Goal: Task Accomplishment & Management: Complete application form

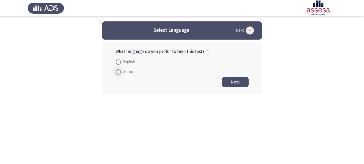
click at [119, 72] on span at bounding box center [118, 71] width 5 height 5
click at [119, 72] on input "Arabic" at bounding box center [118, 71] width 5 height 5
radio input "true"
click at [232, 81] on button "Next" at bounding box center [235, 81] width 27 height 10
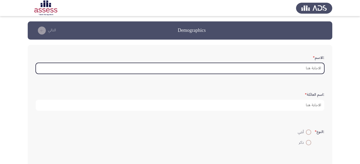
click at [306, 68] on input ":الاسم *" at bounding box center [180, 68] width 289 height 11
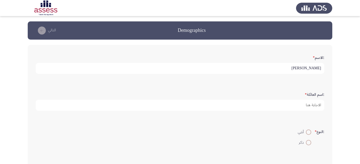
type input "[PERSON_NAME]"
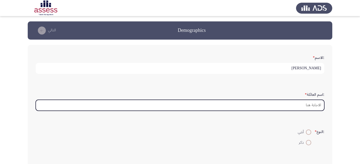
click at [299, 108] on input ":اسم العائلة *" at bounding box center [180, 105] width 289 height 11
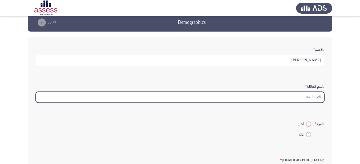
scroll to position [10, 0]
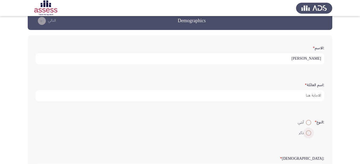
click at [309, 133] on span at bounding box center [309, 133] width 0 height 0
click at [308, 133] on input "ذكر" at bounding box center [308, 132] width 5 height 5
radio input "true"
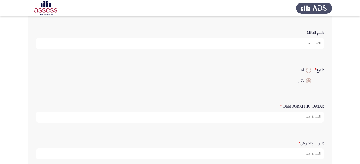
scroll to position [65, 0]
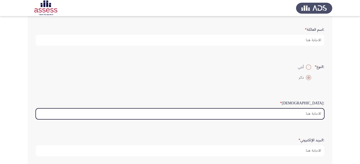
click at [305, 112] on input ":السن *" at bounding box center [180, 113] width 289 height 11
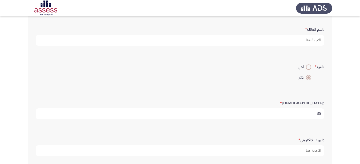
scroll to position [1, 0]
type input "35"
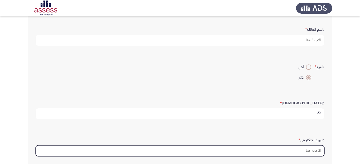
scroll to position [0, 0]
click at [307, 153] on input ":البريد الإلكتروني *" at bounding box center [180, 150] width 289 height 11
type input "ث"
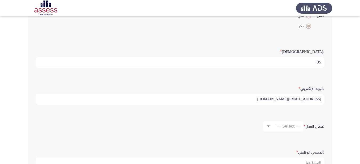
scroll to position [117, 0]
type input "[EMAIL_ADDRESS][DOMAIN_NAME]"
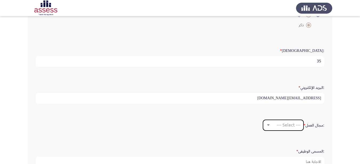
click at [282, 124] on span "--- Select ---" at bounding box center [289, 124] width 24 height 5
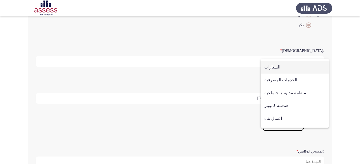
scroll to position [38, 0]
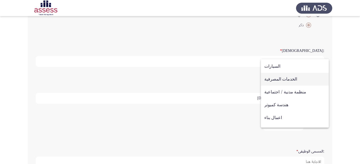
click at [272, 80] on span "الخدمات المصرفية" at bounding box center [295, 79] width 61 height 13
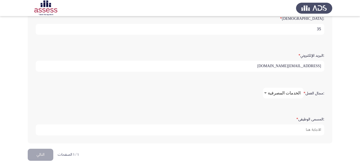
scroll to position [155, 0]
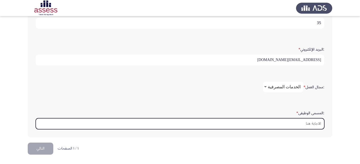
click at [294, 124] on input ":المسمى الوظيفى *" at bounding box center [180, 123] width 289 height 11
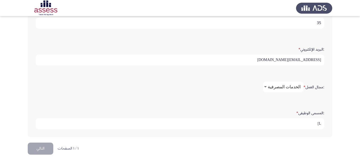
type input "L"
click at [307, 124] on input "مدير تخي القدرات" at bounding box center [180, 123] width 289 height 11
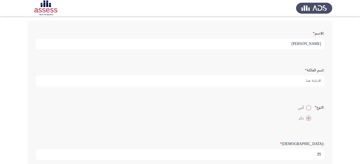
scroll to position [24, 0]
type input "مدير تخطيط القدرات"
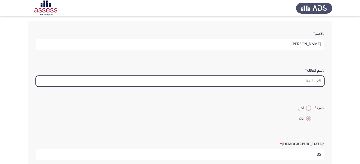
click at [296, 77] on input ":اسم العائلة *" at bounding box center [180, 81] width 289 height 11
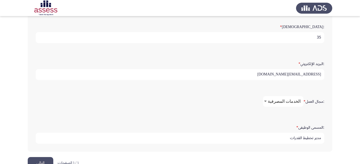
scroll to position [155, 0]
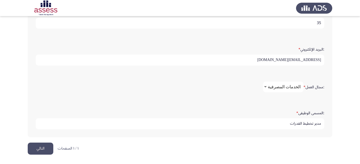
type input "28910152105918 [GEOGRAPHIC_DATA]"
click at [45, 146] on button "التالي" at bounding box center [41, 148] width 26 height 12
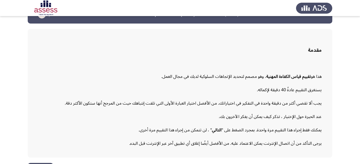
scroll to position [32, 0]
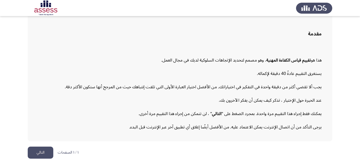
click at [41, 153] on button "التالي" at bounding box center [41, 152] width 26 height 12
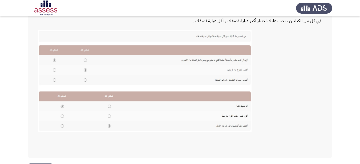
scroll to position [124, 0]
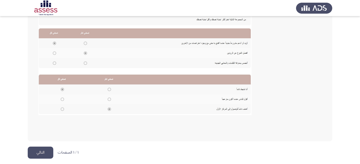
click at [40, 154] on button "التالي" at bounding box center [41, 152] width 26 height 12
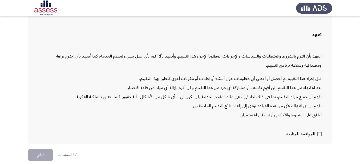
scroll to position [34, 0]
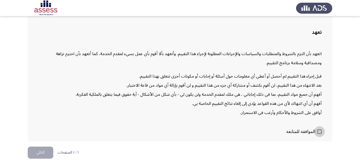
click at [321, 132] on span at bounding box center [320, 131] width 4 height 4
click at [320, 133] on input "الموافقة للمتابعة" at bounding box center [320, 133] width 0 height 0
checkbox input "true"
click at [42, 154] on button "التالي" at bounding box center [41, 152] width 26 height 12
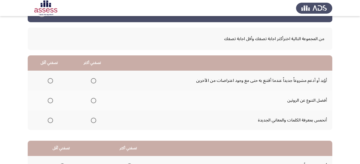
scroll to position [27, 0]
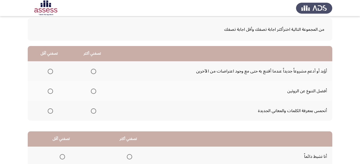
click at [91, 72] on span "Select an option" at bounding box center [93, 71] width 5 height 5
click at [91, 72] on input "Select an option" at bounding box center [93, 71] width 5 height 5
click at [50, 111] on span "Select an option" at bounding box center [50, 110] width 5 height 5
click at [50, 111] on input "Select an option" at bounding box center [50, 110] width 5 height 5
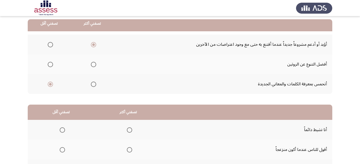
click at [50, 63] on span "Select an option" at bounding box center [50, 64] width 5 height 5
click at [50, 63] on input "Select an option" at bounding box center [50, 64] width 5 height 5
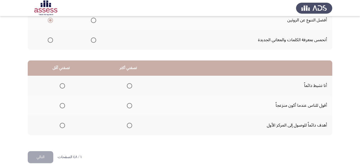
scroll to position [106, 0]
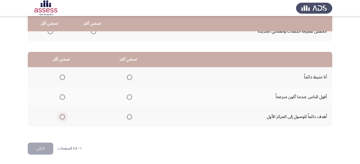
click at [62, 116] on span "Select an option" at bounding box center [62, 116] width 5 height 5
click at [62, 116] on input "Select an option" at bounding box center [62, 116] width 5 height 5
click at [128, 116] on span "Select an option" at bounding box center [129, 116] width 5 height 5
click at [128, 116] on input "Select an option" at bounding box center [129, 116] width 5 height 5
click at [61, 96] on span "Select an option" at bounding box center [62, 96] width 5 height 5
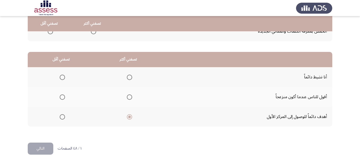
click at [61, 96] on input "Select an option" at bounding box center [62, 96] width 5 height 5
click at [45, 146] on button "التالي" at bounding box center [41, 148] width 26 height 12
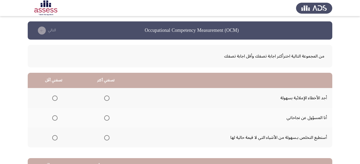
click at [104, 98] on span "Select an option" at bounding box center [106, 97] width 5 height 5
click at [104, 98] on input "Select an option" at bounding box center [106, 97] width 5 height 5
click at [106, 116] on span "Select an option" at bounding box center [106, 117] width 5 height 5
click at [106, 116] on input "Select an option" at bounding box center [106, 117] width 5 height 5
click at [54, 138] on span "Select an option" at bounding box center [54, 137] width 5 height 5
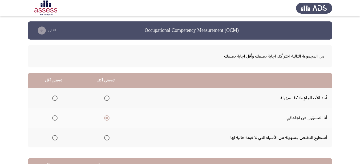
click at [54, 138] on input "Select an option" at bounding box center [54, 137] width 5 height 5
click at [106, 139] on span "Select an option" at bounding box center [106, 137] width 5 height 5
click at [106, 139] on input "Select an option" at bounding box center [106, 137] width 5 height 5
click at [107, 118] on span "Select an option" at bounding box center [106, 117] width 5 height 5
click at [107, 118] on input "Select an option" at bounding box center [106, 117] width 5 height 5
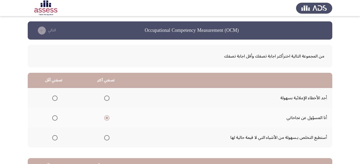
click at [55, 99] on span "Select an option" at bounding box center [54, 97] width 5 height 5
click at [55, 99] on input "Select an option" at bounding box center [54, 97] width 5 height 5
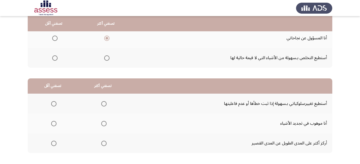
scroll to position [80, 0]
click at [102, 143] on span "Select an option" at bounding box center [103, 142] width 5 height 5
click at [102, 143] on input "Select an option" at bounding box center [103, 142] width 5 height 5
click at [55, 104] on span "Select an option" at bounding box center [53, 102] width 5 height 5
click at [55, 104] on input "Select an option" at bounding box center [53, 102] width 5 height 5
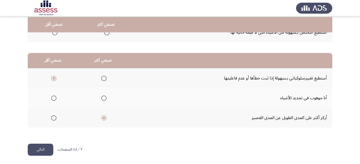
scroll to position [106, 0]
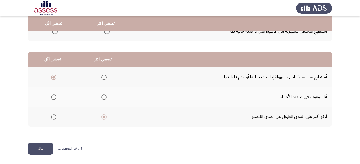
click at [35, 148] on button "التالي" at bounding box center [41, 148] width 26 height 12
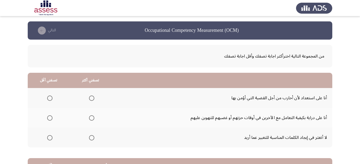
click at [92, 97] on span "Select an option" at bounding box center [91, 97] width 5 height 5
click at [92, 97] on input "Select an option" at bounding box center [91, 97] width 5 height 5
click at [50, 140] on span "Select an option" at bounding box center [49, 137] width 5 height 5
click at [50, 140] on input "Select an option" at bounding box center [49, 137] width 5 height 5
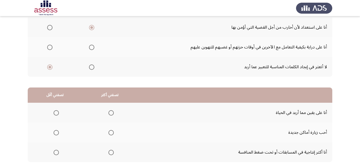
scroll to position [80, 0]
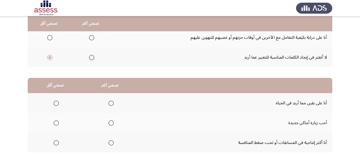
click at [110, 103] on span "Select an option" at bounding box center [111, 102] width 5 height 5
click at [110, 103] on input "Select an option" at bounding box center [111, 102] width 5 height 5
click at [109, 141] on span "Select an option" at bounding box center [111, 142] width 5 height 5
click at [109, 141] on input "Select an option" at bounding box center [111, 142] width 5 height 5
click at [110, 103] on span "Select an option" at bounding box center [111, 102] width 5 height 5
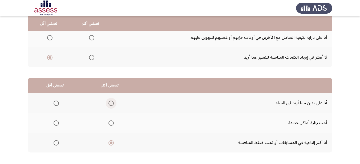
click at [110, 103] on input "Select an option" at bounding box center [111, 102] width 5 height 5
click at [57, 122] on span "Select an option" at bounding box center [56, 122] width 5 height 5
click at [57, 122] on input "Select an option" at bounding box center [56, 122] width 5 height 5
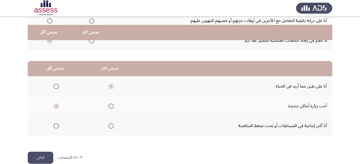
scroll to position [106, 0]
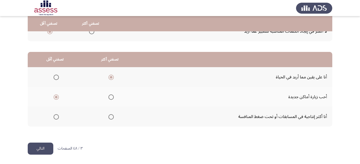
click at [45, 147] on button "التالي" at bounding box center [41, 148] width 26 height 12
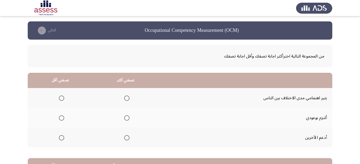
click at [127, 118] on span "Select an option" at bounding box center [126, 117] width 5 height 5
click at [127, 118] on input "Select an option" at bounding box center [126, 117] width 5 height 5
click at [62, 97] on span "Select an option" at bounding box center [61, 97] width 5 height 5
click at [62, 97] on input "Select an option" at bounding box center [61, 97] width 5 height 5
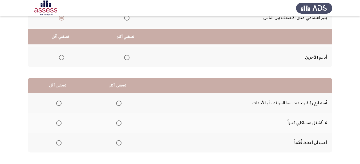
scroll to position [106, 0]
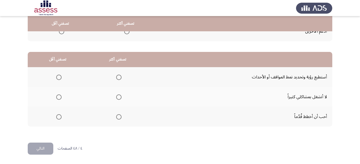
click at [118, 115] on span "Select an option" at bounding box center [118, 116] width 5 height 5
click at [118, 115] on input "Select an option" at bounding box center [118, 116] width 5 height 5
click at [59, 97] on span "Select an option" at bounding box center [58, 96] width 5 height 5
click at [59, 97] on input "Select an option" at bounding box center [58, 96] width 5 height 5
click at [38, 147] on button "التالي" at bounding box center [41, 148] width 26 height 12
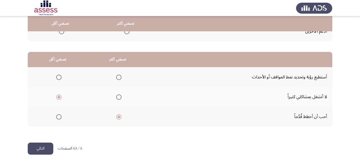
scroll to position [0, 0]
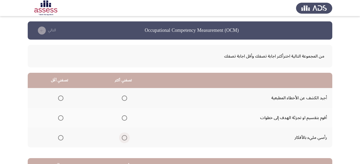
click at [123, 136] on span "Select an option" at bounding box center [124, 137] width 5 height 5
click at [123, 136] on input "Select an option" at bounding box center [124, 137] width 5 height 5
click at [60, 97] on span "Select an option" at bounding box center [60, 97] width 5 height 5
click at [60, 97] on input "Select an option" at bounding box center [60, 97] width 5 height 5
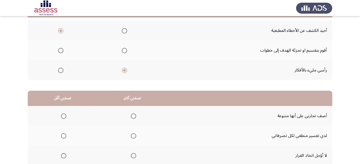
scroll to position [80, 0]
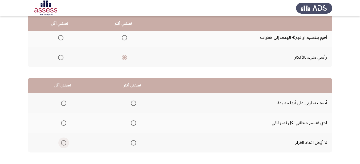
click at [64, 141] on span "Select an option" at bounding box center [63, 142] width 5 height 5
click at [64, 141] on input "Select an option" at bounding box center [63, 142] width 5 height 5
click at [134, 121] on span "Select an option" at bounding box center [133, 122] width 5 height 5
click at [134, 121] on input "Select an option" at bounding box center [133, 122] width 5 height 5
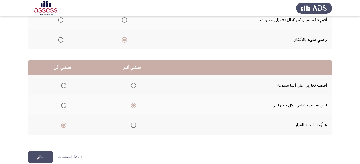
scroll to position [106, 0]
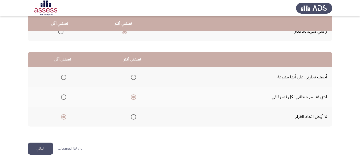
click at [133, 77] on span "Select an option" at bounding box center [133, 76] width 5 height 5
click at [133, 77] on input "Select an option" at bounding box center [133, 76] width 5 height 5
click at [40, 147] on button "التالي" at bounding box center [41, 148] width 26 height 12
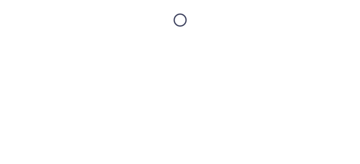
scroll to position [0, 0]
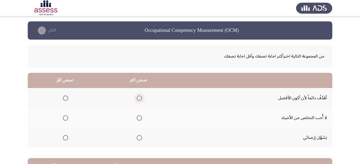
click at [139, 96] on span "Select an option" at bounding box center [139, 97] width 5 height 5
click at [139, 96] on input "Select an option" at bounding box center [139, 97] width 5 height 5
click at [64, 140] on span "Select an option" at bounding box center [65, 137] width 5 height 5
click at [64, 140] on input "Select an option" at bounding box center [65, 137] width 5 height 5
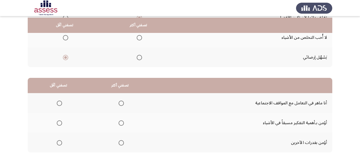
scroll to position [106, 0]
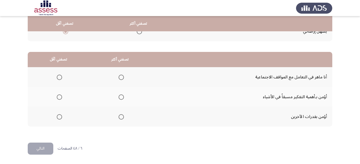
click at [121, 118] on span "Select an option" at bounding box center [121, 116] width 5 height 5
click at [121, 118] on input "Select an option" at bounding box center [121, 116] width 5 height 5
click at [61, 76] on span "Select an option" at bounding box center [59, 76] width 5 height 5
click at [61, 76] on input "Select an option" at bounding box center [59, 76] width 5 height 5
click at [40, 146] on button "التالي" at bounding box center [41, 148] width 26 height 12
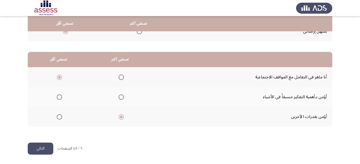
scroll to position [0, 0]
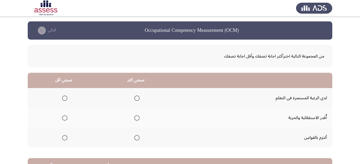
click at [136, 136] on span "Select an option" at bounding box center [136, 137] width 5 height 5
click at [136, 136] on input "Select an option" at bounding box center [136, 137] width 5 height 5
click at [65, 116] on span "Select an option" at bounding box center [64, 117] width 5 height 5
click at [65, 116] on input "Select an option" at bounding box center [64, 117] width 5 height 5
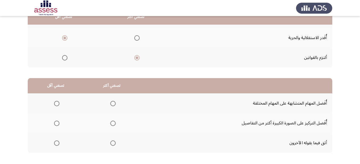
scroll to position [80, 0]
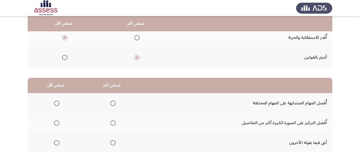
click at [58, 121] on span "Select an option" at bounding box center [56, 122] width 5 height 5
click at [58, 121] on input "Select an option" at bounding box center [56, 122] width 5 height 5
click at [112, 141] on span "Select an option" at bounding box center [112, 142] width 5 height 5
click at [112, 141] on input "Select an option" at bounding box center [112, 142] width 5 height 5
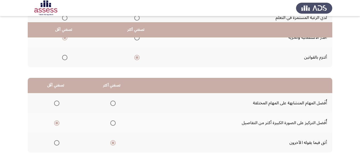
scroll to position [106, 0]
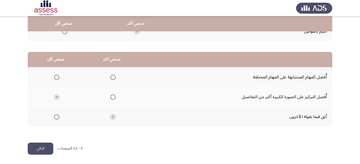
click at [37, 146] on button "التالي" at bounding box center [41, 148] width 26 height 12
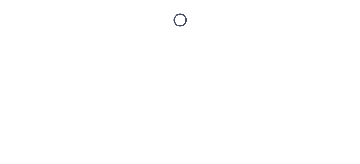
scroll to position [0, 0]
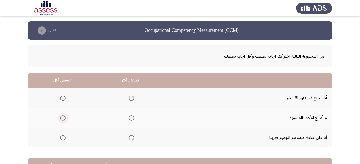
click at [63, 118] on span "Select an option" at bounding box center [62, 117] width 5 height 5
click at [63, 118] on input "Select an option" at bounding box center [62, 117] width 5 height 5
click at [131, 98] on span "Select an option" at bounding box center [131, 97] width 5 height 5
click at [131, 98] on input "Select an option" at bounding box center [131, 97] width 5 height 5
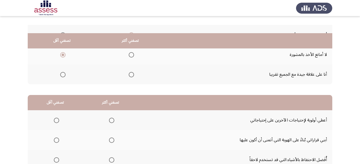
scroll to position [80, 0]
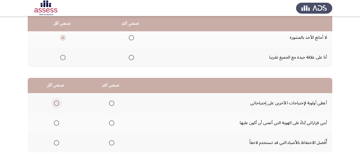
click at [55, 102] on span "Select an option" at bounding box center [56, 102] width 5 height 5
click at [55, 102] on input "Select an option" at bounding box center [56, 102] width 5 height 5
click at [110, 123] on span "Select an option" at bounding box center [111, 122] width 5 height 5
click at [110, 123] on input "Select an option" at bounding box center [111, 122] width 5 height 5
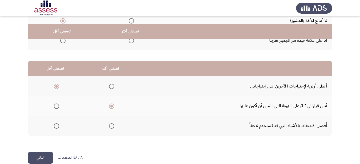
scroll to position [106, 0]
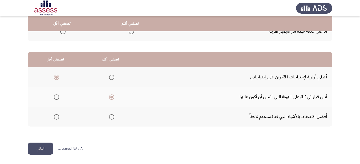
click at [36, 148] on button "التالي" at bounding box center [41, 148] width 26 height 12
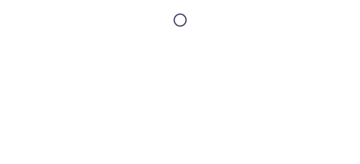
scroll to position [0, 0]
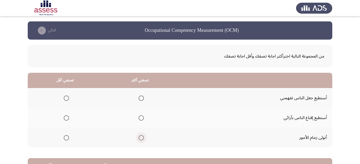
click at [140, 137] on span "Select an option" at bounding box center [141, 137] width 5 height 5
click at [140, 137] on input "Select an option" at bounding box center [141, 137] width 5 height 5
click at [67, 98] on span "Select an option" at bounding box center [66, 97] width 5 height 5
click at [67, 98] on input "Select an option" at bounding box center [66, 97] width 5 height 5
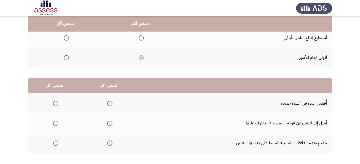
scroll to position [80, 0]
click at [110, 123] on span "Select an option" at bounding box center [110, 123] width 0 height 0
click at [109, 122] on input "Select an option" at bounding box center [109, 122] width 5 height 5
click at [54, 143] on span "Select an option" at bounding box center [55, 142] width 5 height 5
click at [54, 143] on input "Select an option" at bounding box center [55, 142] width 5 height 5
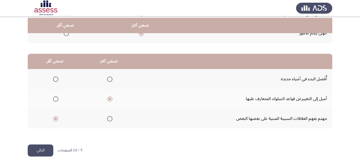
scroll to position [106, 0]
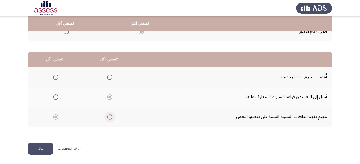
click at [109, 115] on span "Select an option" at bounding box center [109, 116] width 5 height 5
click at [109, 115] on input "Select an option" at bounding box center [109, 116] width 5 height 5
click at [55, 95] on span "Select an option" at bounding box center [55, 96] width 5 height 5
click at [55, 95] on input "Select an option" at bounding box center [55, 96] width 5 height 5
click at [38, 146] on button "التالي" at bounding box center [41, 148] width 26 height 12
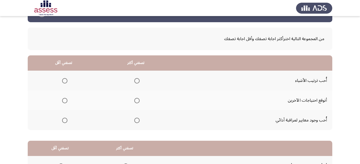
scroll to position [27, 0]
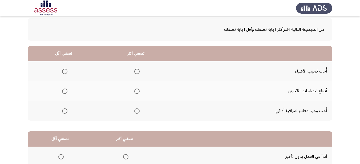
click at [137, 70] on span "Select an option" at bounding box center [136, 71] width 5 height 5
click at [137, 70] on input "Select an option" at bounding box center [136, 71] width 5 height 5
click at [66, 92] on span "Select an option" at bounding box center [64, 90] width 5 height 5
click at [66, 92] on input "Select an option" at bounding box center [64, 90] width 5 height 5
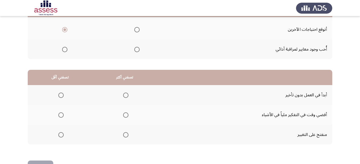
scroll to position [106, 0]
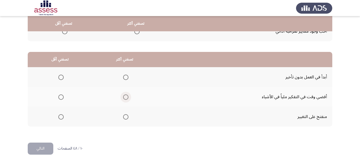
click at [124, 96] on span "Select an option" at bounding box center [125, 96] width 5 height 5
click at [124, 96] on input "Select an option" at bounding box center [125, 96] width 5 height 5
click at [61, 116] on span "Select an option" at bounding box center [60, 116] width 5 height 5
click at [61, 116] on input "Select an option" at bounding box center [60, 116] width 5 height 5
click at [42, 148] on button "التالي" at bounding box center [41, 148] width 26 height 12
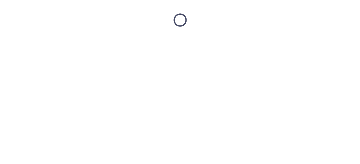
scroll to position [0, 0]
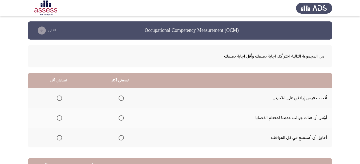
click at [59, 98] on span "Select an option" at bounding box center [59, 97] width 5 height 5
click at [59, 98] on input "Select an option" at bounding box center [59, 97] width 5 height 5
click at [120, 119] on span "Select an option" at bounding box center [121, 117] width 5 height 5
click at [120, 119] on input "Select an option" at bounding box center [121, 117] width 5 height 5
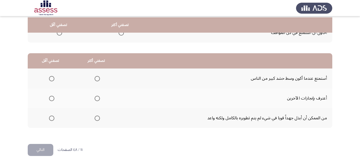
scroll to position [106, 0]
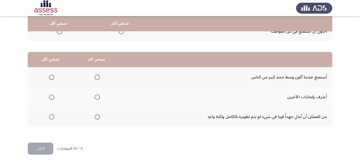
click at [97, 76] on span "Select an option" at bounding box center [97, 76] width 5 height 5
click at [97, 76] on input "Select an option" at bounding box center [97, 76] width 5 height 5
click at [51, 117] on span "Select an option" at bounding box center [51, 116] width 5 height 5
click at [51, 117] on input "Select an option" at bounding box center [51, 116] width 5 height 5
click at [37, 149] on button "التالي" at bounding box center [41, 148] width 26 height 12
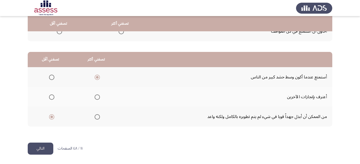
scroll to position [0, 0]
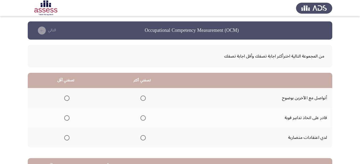
click at [144, 116] on span "Select an option" at bounding box center [143, 117] width 5 height 5
click at [144, 116] on input "Select an option" at bounding box center [143, 117] width 5 height 5
click at [67, 137] on span "Select an option" at bounding box center [66, 137] width 5 height 5
click at [67, 137] on input "Select an option" at bounding box center [66, 137] width 5 height 5
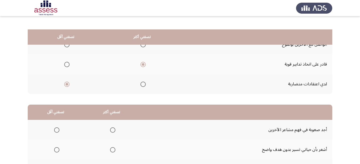
scroll to position [80, 0]
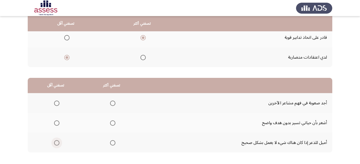
click at [55, 141] on span "Select an option" at bounding box center [56, 142] width 5 height 5
click at [55, 141] on input "Select an option" at bounding box center [56, 142] width 5 height 5
click at [113, 103] on span "Select an option" at bounding box center [112, 102] width 5 height 5
click at [113, 103] on input "Select an option" at bounding box center [112, 102] width 5 height 5
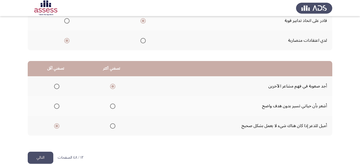
scroll to position [106, 0]
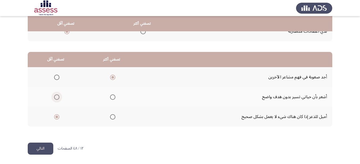
click at [56, 96] on span "Select an option" at bounding box center [56, 96] width 5 height 5
click at [56, 96] on input "Select an option" at bounding box center [56, 96] width 5 height 5
click at [39, 148] on button "التالي" at bounding box center [41, 148] width 26 height 12
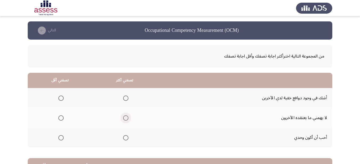
click at [125, 116] on span "Select an option" at bounding box center [125, 117] width 5 height 5
click at [125, 116] on input "Select an option" at bounding box center [125, 117] width 5 height 5
click at [61, 137] on span "Select an option" at bounding box center [60, 137] width 5 height 5
click at [61, 137] on input "Select an option" at bounding box center [60, 137] width 5 height 5
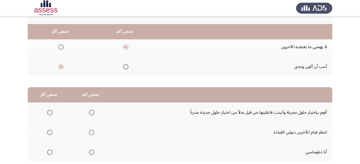
scroll to position [80, 0]
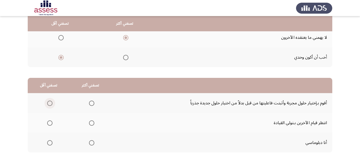
click at [50, 102] on span "Select an option" at bounding box center [49, 102] width 5 height 5
click at [50, 102] on input "Select an option" at bounding box center [49, 102] width 5 height 5
click at [91, 122] on span "Select an option" at bounding box center [91, 122] width 5 height 5
click at [91, 122] on input "Select an option" at bounding box center [91, 122] width 5 height 5
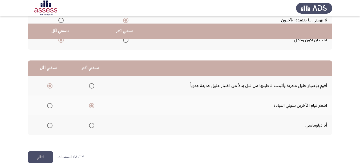
scroll to position [106, 0]
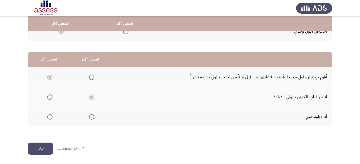
click at [90, 117] on span "Select an option" at bounding box center [91, 116] width 5 height 5
click at [90, 117] on input "Select an option" at bounding box center [91, 116] width 5 height 5
click at [48, 95] on span "Select an option" at bounding box center [49, 96] width 5 height 5
click at [48, 95] on input "Select an option" at bounding box center [49, 96] width 5 height 5
click at [48, 75] on span "Select an option" at bounding box center [49, 76] width 5 height 5
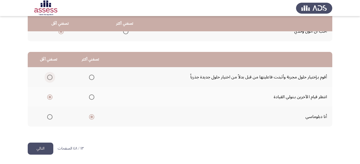
click at [48, 75] on input "Select an option" at bounding box center [49, 76] width 5 height 5
click at [49, 96] on span "Select an option" at bounding box center [49, 96] width 5 height 5
click at [49, 96] on input "Select an option" at bounding box center [49, 96] width 5 height 5
click at [49, 75] on span "Select an option" at bounding box center [49, 76] width 5 height 5
click at [49, 75] on input "Select an option" at bounding box center [49, 76] width 5 height 5
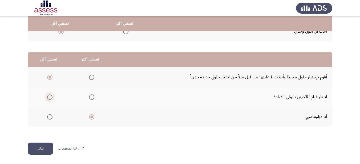
drag, startPoint x: 49, startPoint y: 96, endPoint x: 41, endPoint y: 142, distance: 46.7
click at [49, 103] on th at bounding box center [49, 97] width 42 height 20
click at [48, 97] on span "Select an option" at bounding box center [49, 96] width 5 height 5
click at [48, 97] on input "Select an option" at bounding box center [49, 96] width 5 height 5
click at [36, 149] on button "التالي" at bounding box center [41, 148] width 26 height 12
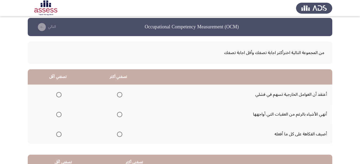
scroll to position [27, 0]
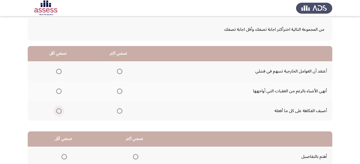
click at [59, 112] on span "Select an option" at bounding box center [58, 110] width 5 height 5
click at [59, 112] on input "Select an option" at bounding box center [58, 110] width 5 height 5
click at [120, 92] on span "Select an option" at bounding box center [119, 90] width 5 height 5
click at [120, 92] on input "Select an option" at bounding box center [119, 90] width 5 height 5
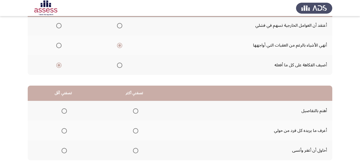
scroll to position [80, 0]
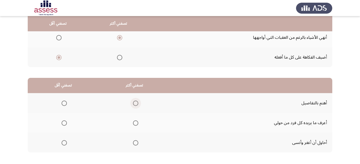
click at [136, 100] on span "Select an option" at bounding box center [135, 102] width 5 height 5
click at [136, 100] on input "Select an option" at bounding box center [135, 102] width 5 height 5
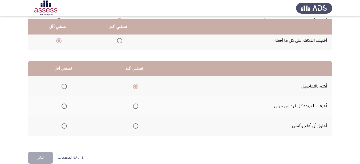
scroll to position [106, 0]
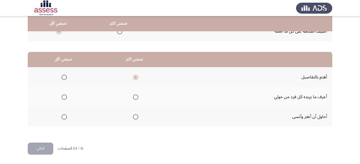
click at [65, 97] on span "Select an option" at bounding box center [64, 96] width 5 height 5
click at [65, 97] on input "Select an option" at bounding box center [64, 96] width 5 height 5
click at [65, 117] on span "Select an option" at bounding box center [64, 116] width 5 height 5
click at [65, 117] on input "Select an option" at bounding box center [64, 116] width 5 height 5
click at [41, 146] on button "التالي" at bounding box center [41, 148] width 26 height 12
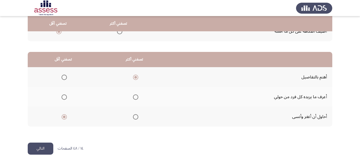
scroll to position [0, 0]
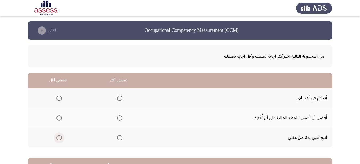
click at [60, 138] on span "Select an option" at bounding box center [59, 137] width 5 height 5
click at [60, 138] on input "Select an option" at bounding box center [59, 137] width 5 height 5
click at [117, 98] on span "Select an option" at bounding box center [119, 97] width 5 height 5
click at [117, 98] on input "Select an option" at bounding box center [119, 97] width 5 height 5
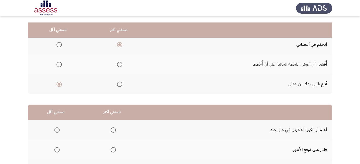
scroll to position [80, 0]
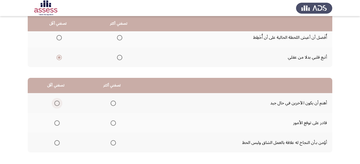
click at [55, 102] on span "Select an option" at bounding box center [56, 102] width 5 height 5
click at [55, 102] on input "Select an option" at bounding box center [56, 102] width 5 height 5
click at [111, 142] on span "Select an option" at bounding box center [113, 142] width 5 height 5
click at [111, 142] on input "Select an option" at bounding box center [113, 142] width 5 height 5
click at [113, 122] on span "Select an option" at bounding box center [113, 122] width 5 height 5
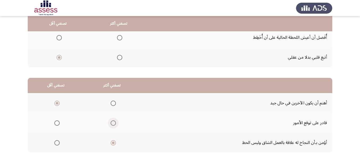
click at [113, 122] on input "Select an option" at bounding box center [113, 122] width 5 height 5
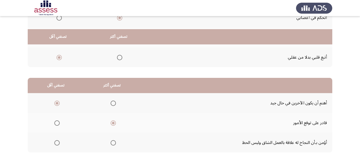
scroll to position [106, 0]
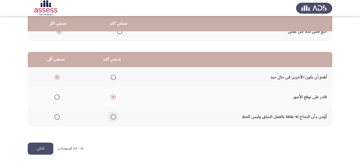
click at [113, 117] on span "Select an option" at bounding box center [113, 116] width 5 height 5
click at [113, 117] on input "Select an option" at bounding box center [113, 116] width 5 height 5
click at [38, 146] on button "التالي" at bounding box center [41, 148] width 26 height 12
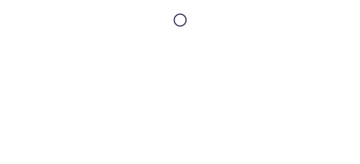
scroll to position [0, 0]
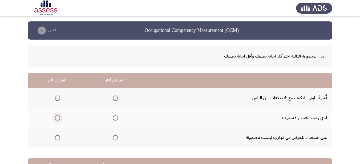
click at [57, 118] on span "Select an option" at bounding box center [57, 117] width 5 height 5
click at [57, 118] on input "Select an option" at bounding box center [57, 117] width 5 height 5
click at [114, 137] on span "Select an option" at bounding box center [115, 137] width 5 height 5
click at [114, 137] on input "Select an option" at bounding box center [115, 137] width 5 height 5
click at [57, 96] on span "Select an option" at bounding box center [57, 97] width 5 height 5
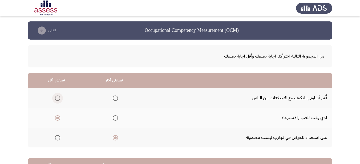
click at [57, 96] on input "Select an option" at bounding box center [57, 97] width 5 height 5
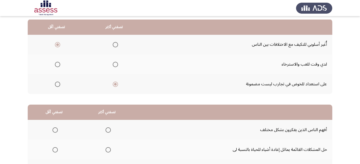
scroll to position [80, 0]
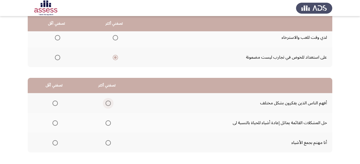
click at [106, 102] on span "Select an option" at bounding box center [108, 102] width 5 height 5
click at [106, 102] on input "Select an option" at bounding box center [108, 102] width 5 height 5
click at [55, 143] on span "Select an option" at bounding box center [55, 142] width 5 height 5
click at [55, 143] on input "Select an option" at bounding box center [55, 142] width 5 height 5
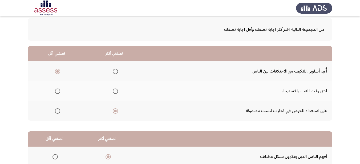
scroll to position [106, 0]
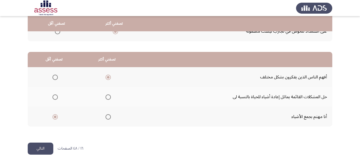
click at [42, 147] on button "التالي" at bounding box center [41, 148] width 26 height 12
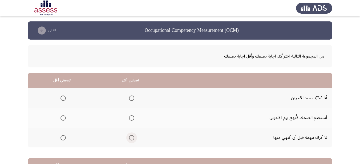
click at [130, 136] on span "Select an option" at bounding box center [131, 137] width 5 height 5
click at [130, 136] on input "Select an option" at bounding box center [131, 137] width 5 height 5
click at [62, 118] on span "Select an option" at bounding box center [63, 117] width 5 height 5
click at [62, 118] on input "Select an option" at bounding box center [63, 117] width 5 height 5
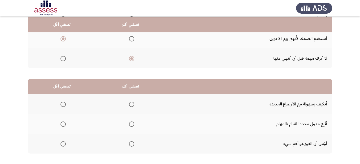
scroll to position [80, 0]
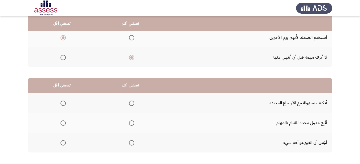
click at [131, 141] on span "Select an option" at bounding box center [131, 142] width 5 height 5
click at [131, 141] on input "Select an option" at bounding box center [131, 142] width 5 height 5
click at [62, 102] on span "Select an option" at bounding box center [63, 102] width 5 height 5
click at [62, 102] on input "Select an option" at bounding box center [63, 102] width 5 height 5
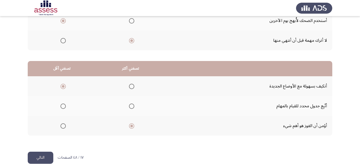
scroll to position [106, 0]
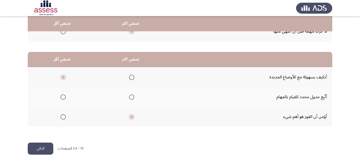
click at [61, 96] on span "Select an option" at bounding box center [63, 96] width 5 height 5
click at [61, 96] on input "Select an option" at bounding box center [63, 96] width 5 height 5
click at [44, 148] on button "التالي" at bounding box center [41, 148] width 26 height 12
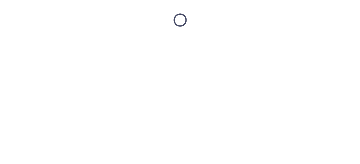
scroll to position [0, 0]
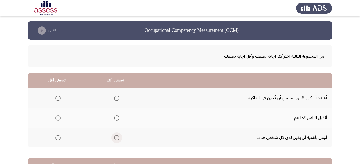
click at [118, 137] on span "Select an option" at bounding box center [116, 137] width 5 height 5
click at [118, 137] on input "Select an option" at bounding box center [116, 137] width 5 height 5
click at [57, 118] on span "Select an option" at bounding box center [57, 117] width 5 height 5
click at [57, 118] on input "Select an option" at bounding box center [57, 117] width 5 height 5
click at [58, 98] on span "Select an option" at bounding box center [57, 97] width 5 height 5
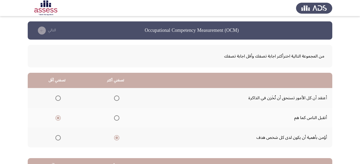
click at [58, 98] on input "Select an option" at bounding box center [57, 97] width 5 height 5
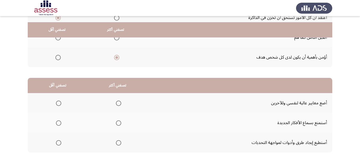
scroll to position [106, 0]
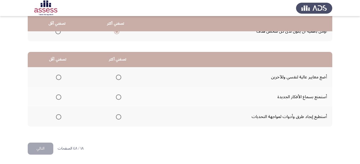
click at [117, 116] on span "Select an option" at bounding box center [118, 116] width 5 height 5
click at [117, 116] on input "Select an option" at bounding box center [118, 116] width 5 height 5
click at [58, 95] on span "Select an option" at bounding box center [58, 96] width 5 height 5
click at [58, 95] on input "Select an option" at bounding box center [58, 96] width 5 height 5
click at [42, 148] on button "التالي" at bounding box center [41, 148] width 26 height 12
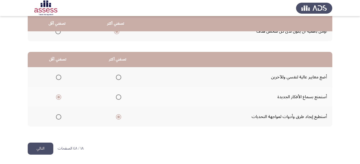
scroll to position [0, 0]
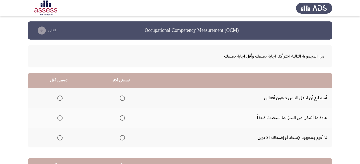
click at [121, 97] on span "Select an option" at bounding box center [122, 97] width 5 height 5
click at [121, 97] on input "Select an option" at bounding box center [122, 97] width 5 height 5
click at [60, 118] on span "Select an option" at bounding box center [59, 117] width 5 height 5
click at [60, 118] on input "Select an option" at bounding box center [59, 117] width 5 height 5
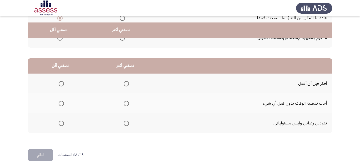
scroll to position [106, 0]
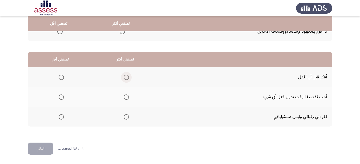
click at [125, 75] on span "Select an option" at bounding box center [126, 76] width 5 height 5
click at [125, 75] on input "Select an option" at bounding box center [126, 76] width 5 height 5
click at [61, 97] on span "Select an option" at bounding box center [61, 96] width 5 height 5
click at [61, 97] on input "Select an option" at bounding box center [61, 96] width 5 height 5
click at [41, 146] on button "التالي" at bounding box center [41, 148] width 26 height 12
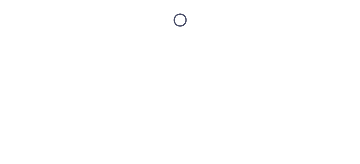
scroll to position [0, 0]
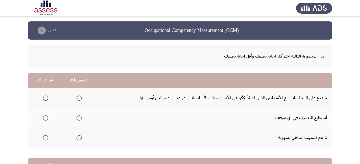
click at [44, 96] on span "Select an option" at bounding box center [45, 97] width 5 height 5
click at [44, 96] on input "Select an option" at bounding box center [45, 97] width 5 height 5
click at [79, 116] on span "Select an option" at bounding box center [79, 117] width 5 height 5
click at [79, 116] on input "Select an option" at bounding box center [79, 117] width 5 height 5
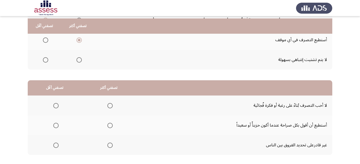
scroll to position [80, 0]
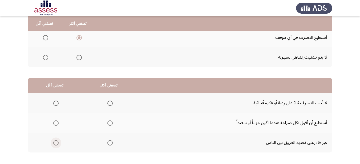
click at [55, 142] on span "Select an option" at bounding box center [55, 142] width 5 height 5
click at [55, 142] on input "Select an option" at bounding box center [55, 142] width 5 height 5
click at [108, 121] on span "Select an option" at bounding box center [110, 122] width 5 height 5
click at [108, 121] on input "Select an option" at bounding box center [110, 122] width 5 height 5
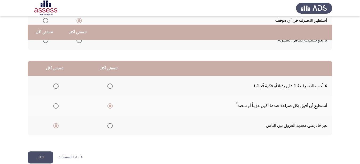
scroll to position [106, 0]
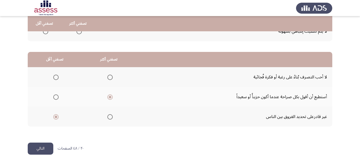
click at [108, 76] on span "Select an option" at bounding box center [110, 76] width 5 height 5
click at [108, 76] on input "Select an option" at bounding box center [110, 76] width 5 height 5
click at [109, 94] on span "Select an option" at bounding box center [110, 96] width 5 height 5
click at [109, 94] on input "Select an option" at bounding box center [110, 96] width 5 height 5
click at [40, 145] on button "التالي" at bounding box center [41, 148] width 26 height 12
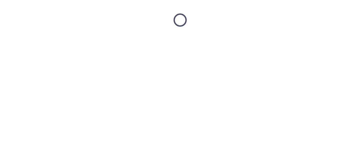
scroll to position [0, 0]
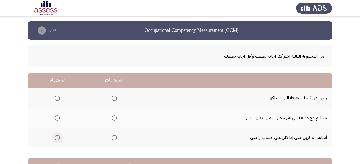
click at [57, 138] on span "Select an option" at bounding box center [57, 137] width 5 height 5
click at [57, 138] on input "Select an option" at bounding box center [57, 137] width 5 height 5
click at [114, 116] on span "Select an option" at bounding box center [114, 117] width 5 height 5
click at [114, 116] on input "Select an option" at bounding box center [114, 117] width 5 height 5
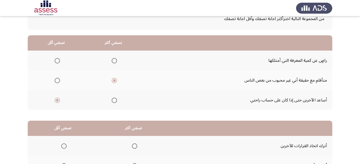
scroll to position [53, 0]
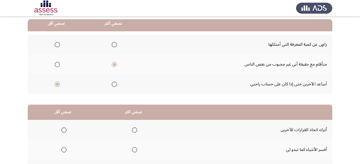
click at [65, 128] on span "Select an option" at bounding box center [63, 129] width 5 height 5
click at [65, 128] on input "Select an option" at bounding box center [63, 129] width 5 height 5
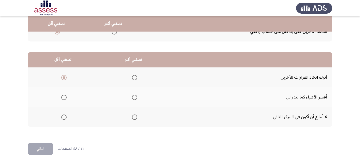
scroll to position [106, 0]
click at [64, 116] on span "Select an option" at bounding box center [63, 116] width 5 height 5
click at [64, 116] on input "Select an option" at bounding box center [63, 116] width 5 height 5
click at [137, 95] on span "Select an option" at bounding box center [134, 96] width 5 height 5
click at [137, 95] on input "Select an option" at bounding box center [134, 96] width 5 height 5
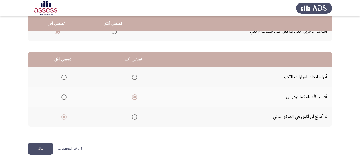
click at [36, 146] on button "التالي" at bounding box center [41, 148] width 26 height 12
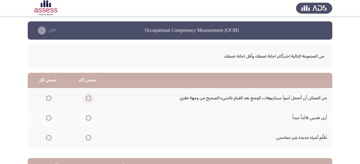
click at [87, 97] on span "Select an option" at bounding box center [88, 97] width 5 height 5
click at [87, 97] on input "Select an option" at bounding box center [88, 97] width 5 height 5
click at [49, 136] on span "Select an option" at bounding box center [48, 137] width 5 height 5
click at [49, 136] on input "Select an option" at bounding box center [48, 137] width 5 height 5
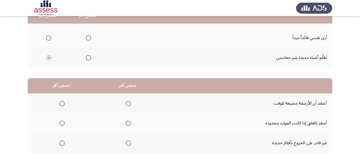
scroll to position [80, 0]
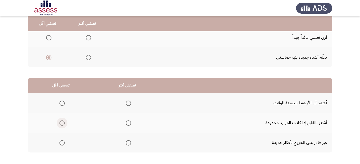
click at [59, 122] on span "Select an option" at bounding box center [61, 122] width 5 height 5
click at [59, 122] on input "Select an option" at bounding box center [61, 122] width 5 height 5
click at [128, 102] on span "Select an option" at bounding box center [128, 102] width 5 height 5
click at [128, 102] on input "Select an option" at bounding box center [128, 102] width 5 height 5
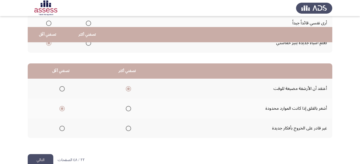
scroll to position [106, 0]
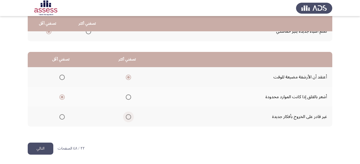
click at [127, 117] on span "Select an option" at bounding box center [128, 116] width 5 height 5
click at [127, 117] on input "Select an option" at bounding box center [128, 116] width 5 height 5
click at [129, 77] on span "Select an option" at bounding box center [128, 76] width 5 height 5
click at [129, 77] on input "Select an option" at bounding box center [128, 76] width 5 height 5
click at [44, 146] on button "التالي" at bounding box center [41, 148] width 26 height 12
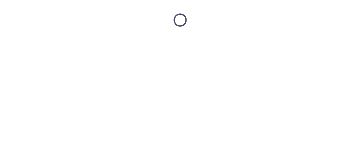
scroll to position [0, 0]
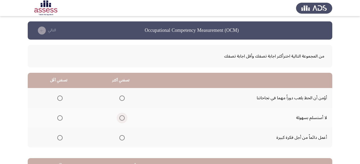
click at [122, 118] on span "Select an option" at bounding box center [122, 118] width 0 height 0
click at [121, 118] on input "Select an option" at bounding box center [122, 117] width 5 height 5
click at [59, 138] on span "Select an option" at bounding box center [59, 137] width 5 height 5
click at [59, 138] on input "Select an option" at bounding box center [59, 137] width 5 height 5
click at [60, 97] on span "Select an option" at bounding box center [59, 97] width 5 height 5
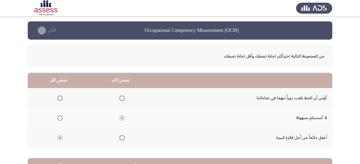
click at [60, 97] on input "Select an option" at bounding box center [59, 97] width 5 height 5
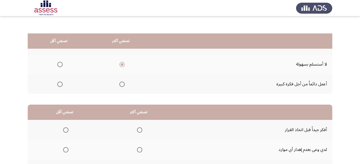
scroll to position [80, 0]
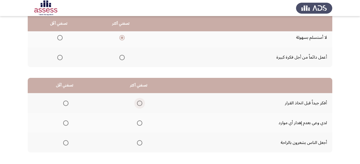
click at [138, 102] on span "Select an option" at bounding box center [139, 102] width 5 height 5
click at [138, 102] on input "Select an option" at bounding box center [139, 102] width 5 height 5
click at [65, 141] on span "Select an option" at bounding box center [65, 142] width 5 height 5
click at [65, 141] on input "Select an option" at bounding box center [65, 142] width 5 height 5
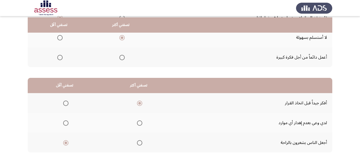
scroll to position [106, 0]
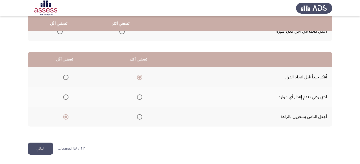
click at [42, 148] on button "التالي" at bounding box center [41, 148] width 26 height 12
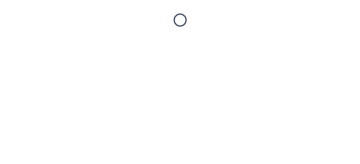
scroll to position [0, 0]
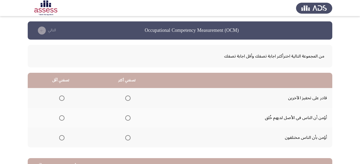
click at [128, 138] on span "Select an option" at bounding box center [127, 137] width 5 height 5
click at [128, 138] on input "Select an option" at bounding box center [127, 137] width 5 height 5
click at [61, 118] on span "Select an option" at bounding box center [61, 117] width 5 height 5
click at [61, 118] on input "Select an option" at bounding box center [61, 117] width 5 height 5
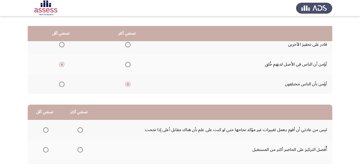
scroll to position [80, 0]
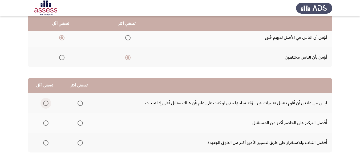
click at [43, 101] on span "Select an option" at bounding box center [45, 102] width 5 height 5
click at [43, 101] on input "Select an option" at bounding box center [45, 102] width 5 height 5
click at [80, 143] on span "Select an option" at bounding box center [80, 142] width 5 height 5
click at [80, 143] on input "Select an option" at bounding box center [80, 142] width 5 height 5
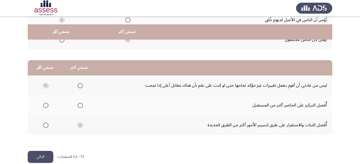
scroll to position [106, 0]
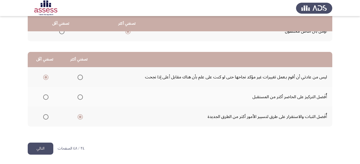
click at [38, 149] on button "التالي" at bounding box center [41, 148] width 26 height 12
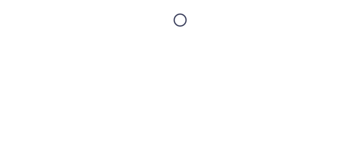
scroll to position [0, 0]
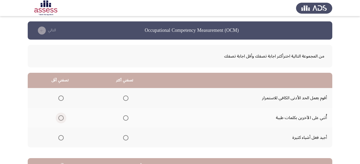
click at [60, 118] on span "Select an option" at bounding box center [60, 117] width 5 height 5
click at [60, 118] on input "Select an option" at bounding box center [60, 117] width 5 height 5
click at [125, 137] on span "Select an option" at bounding box center [125, 137] width 5 height 5
click at [125, 137] on input "Select an option" at bounding box center [125, 137] width 5 height 5
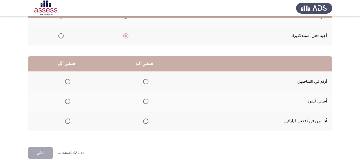
scroll to position [106, 0]
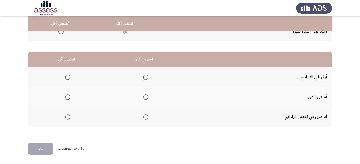
click at [146, 76] on span "Select an option" at bounding box center [145, 76] width 5 height 5
click at [146, 76] on input "Select an option" at bounding box center [145, 76] width 5 height 5
click at [145, 95] on span "Select an option" at bounding box center [145, 96] width 5 height 5
click at [145, 95] on input "Select an option" at bounding box center [145, 96] width 5 height 5
click at [66, 117] on span "Select an option" at bounding box center [67, 116] width 5 height 5
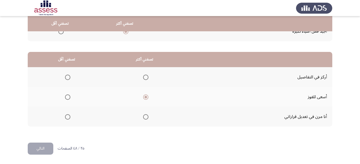
click at [66, 117] on input "Select an option" at bounding box center [67, 116] width 5 height 5
click at [34, 149] on button "التالي" at bounding box center [41, 148] width 26 height 12
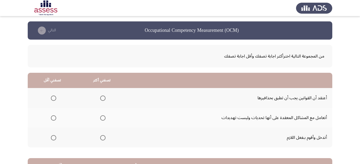
click at [102, 96] on span "Select an option" at bounding box center [102, 97] width 5 height 5
click at [102, 96] on input "Select an option" at bounding box center [102, 97] width 5 height 5
click at [54, 118] on span "Select an option" at bounding box center [54, 118] width 0 height 0
click at [53, 117] on input "Select an option" at bounding box center [53, 117] width 5 height 5
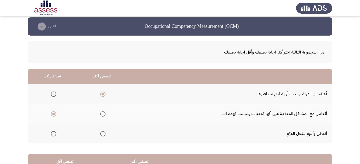
scroll to position [80, 0]
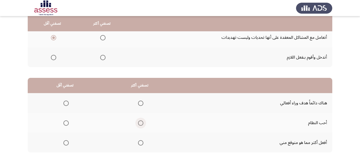
click at [140, 121] on span "Select an option" at bounding box center [140, 122] width 5 height 5
click at [140, 121] on input "Select an option" at bounding box center [140, 122] width 5 height 5
click at [67, 102] on span "Select an option" at bounding box center [66, 102] width 5 height 5
click at [67, 102] on input "Select an option" at bounding box center [66, 102] width 5 height 5
click at [65, 141] on span "Select an option" at bounding box center [66, 142] width 5 height 5
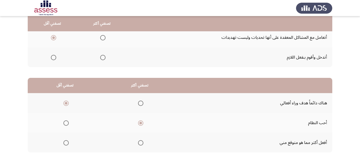
click at [65, 141] on input "Select an option" at bounding box center [66, 142] width 5 height 5
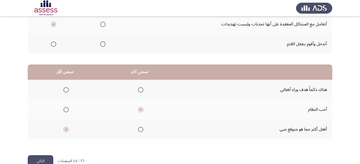
scroll to position [106, 0]
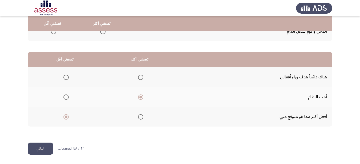
click at [43, 147] on button "التالي" at bounding box center [41, 148] width 26 height 12
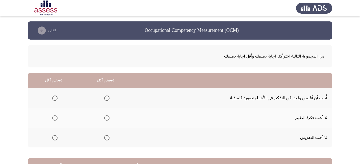
click at [55, 97] on span "Select an option" at bounding box center [54, 97] width 5 height 5
click at [55, 97] on input "Select an option" at bounding box center [54, 97] width 5 height 5
click at [104, 137] on span "Select an option" at bounding box center [106, 137] width 5 height 5
click at [104, 137] on input "Select an option" at bounding box center [106, 137] width 5 height 5
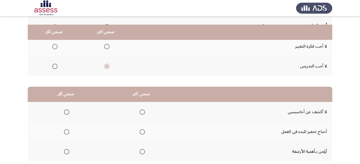
scroll to position [80, 0]
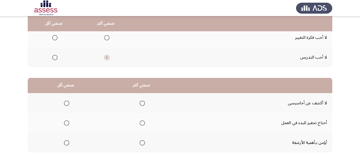
click at [143, 141] on span "Select an option" at bounding box center [142, 142] width 5 height 5
click at [143, 141] on input "Select an option" at bounding box center [142, 142] width 5 height 5
click at [68, 103] on span "Select an option" at bounding box center [66, 102] width 5 height 5
click at [68, 103] on input "Select an option" at bounding box center [66, 102] width 5 height 5
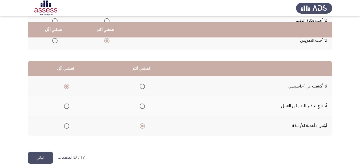
scroll to position [106, 0]
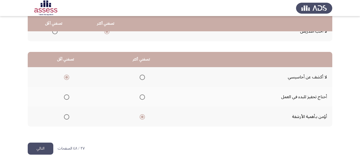
drag, startPoint x: 36, startPoint y: 149, endPoint x: 46, endPoint y: 140, distance: 13.2
click at [36, 149] on button "التالي" at bounding box center [41, 148] width 26 height 12
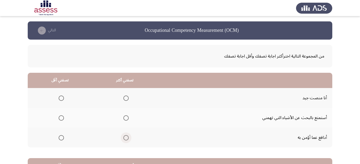
click at [124, 136] on span "Select an option" at bounding box center [126, 137] width 5 height 5
click at [124, 136] on input "Select an option" at bounding box center [126, 137] width 5 height 5
click at [61, 117] on span "Select an option" at bounding box center [61, 117] width 5 height 5
click at [61, 117] on input "Select an option" at bounding box center [61, 117] width 5 height 5
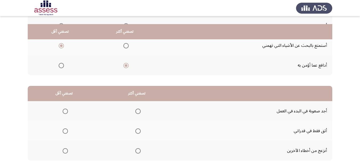
scroll to position [80, 0]
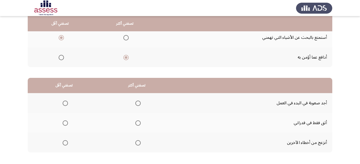
click at [66, 142] on span "Select an option" at bounding box center [65, 142] width 5 height 5
click at [66, 142] on input "Select an option" at bounding box center [65, 142] width 5 height 5
click at [140, 121] on th at bounding box center [137, 123] width 73 height 20
click at [137, 121] on span "Select an option" at bounding box center [138, 122] width 5 height 5
click at [137, 121] on input "Select an option" at bounding box center [138, 122] width 5 height 5
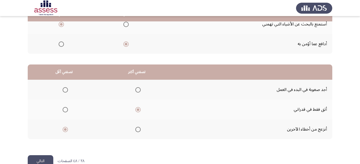
scroll to position [106, 0]
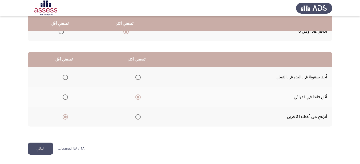
click at [137, 116] on span "Select an option" at bounding box center [138, 116] width 5 height 5
click at [137, 116] on input "Select an option" at bounding box center [138, 116] width 5 height 5
click at [64, 77] on span "Select an option" at bounding box center [65, 76] width 5 height 5
click at [64, 77] on input "Select an option" at bounding box center [65, 76] width 5 height 5
click at [38, 148] on button "التالي" at bounding box center [41, 148] width 26 height 12
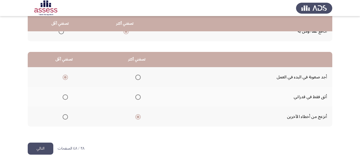
scroll to position [0, 0]
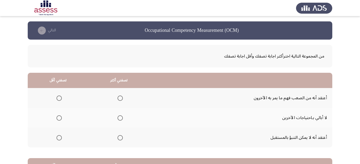
click at [60, 138] on span "Select an option" at bounding box center [59, 137] width 5 height 5
click at [60, 138] on input "Select an option" at bounding box center [59, 137] width 5 height 5
click at [120, 116] on span "Select an option" at bounding box center [120, 117] width 5 height 5
click at [120, 116] on input "Select an option" at bounding box center [120, 117] width 5 height 5
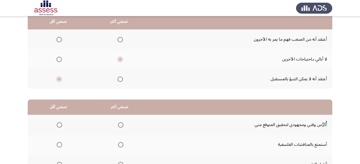
scroll to position [80, 0]
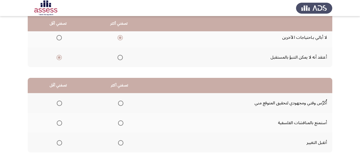
click at [60, 122] on span "Select an option" at bounding box center [59, 122] width 5 height 5
click at [60, 122] on input "Select an option" at bounding box center [59, 122] width 5 height 5
click at [121, 104] on span "Select an option" at bounding box center [120, 102] width 5 height 5
click at [121, 104] on input "Select an option" at bounding box center [120, 102] width 5 height 5
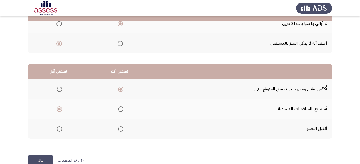
scroll to position [106, 0]
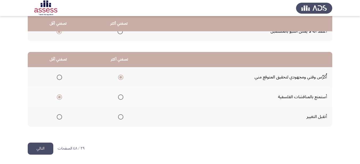
click at [120, 115] on span "Select an option" at bounding box center [120, 116] width 5 height 5
click at [120, 115] on input "Select an option" at bounding box center [120, 116] width 5 height 5
click at [121, 78] on span "Select an option" at bounding box center [120, 76] width 5 height 5
click at [121, 78] on input "Select an option" at bounding box center [120, 76] width 5 height 5
click at [121, 117] on span "Select an option" at bounding box center [121, 117] width 0 height 0
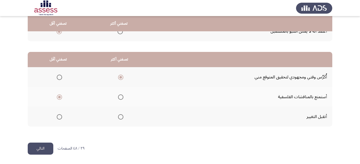
click at [120, 116] on input "Select an option" at bounding box center [120, 116] width 5 height 5
click at [45, 148] on button "التالي" at bounding box center [41, 148] width 26 height 12
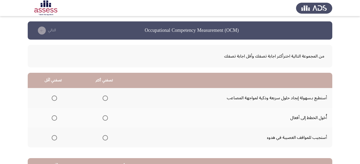
click at [103, 98] on span "Select an option" at bounding box center [105, 97] width 5 height 5
click at [103, 98] on input "Select an option" at bounding box center [105, 97] width 5 height 5
click at [52, 117] on span "Select an option" at bounding box center [54, 117] width 5 height 5
click at [52, 117] on input "Select an option" at bounding box center [54, 117] width 5 height 5
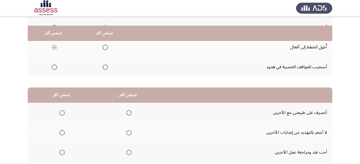
scroll to position [80, 0]
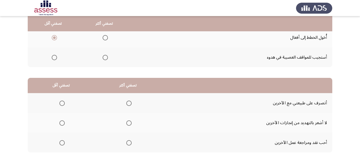
click at [130, 144] on span "Select an option" at bounding box center [128, 142] width 5 height 5
click at [130, 144] on input "Select an option" at bounding box center [128, 142] width 5 height 5
click at [62, 101] on span "Select an option" at bounding box center [61, 102] width 5 height 5
click at [62, 101] on input "Select an option" at bounding box center [61, 102] width 5 height 5
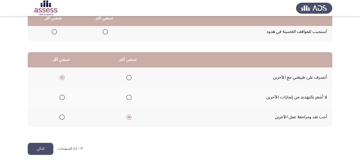
scroll to position [106, 0]
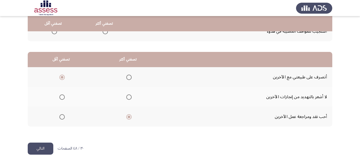
click at [47, 145] on button "التالي" at bounding box center [41, 148] width 26 height 12
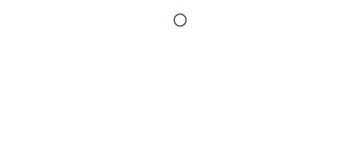
scroll to position [0, 0]
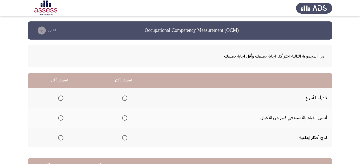
click at [124, 138] on span "Select an option" at bounding box center [124, 137] width 5 height 5
click at [124, 138] on input "Select an option" at bounding box center [124, 137] width 5 height 5
click at [60, 98] on span "Select an option" at bounding box center [60, 97] width 5 height 5
click at [60, 98] on input "Select an option" at bounding box center [60, 97] width 5 height 5
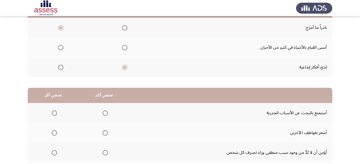
scroll to position [80, 0]
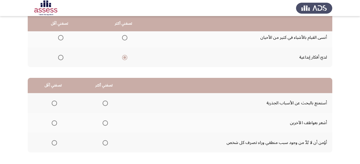
click at [54, 122] on span "Select an option" at bounding box center [54, 122] width 5 height 5
click at [54, 122] on input "Select an option" at bounding box center [54, 122] width 5 height 5
click at [106, 103] on span "Select an option" at bounding box center [105, 102] width 5 height 5
click at [106, 103] on input "Select an option" at bounding box center [105, 102] width 5 height 5
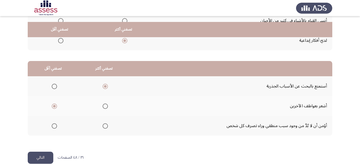
scroll to position [106, 0]
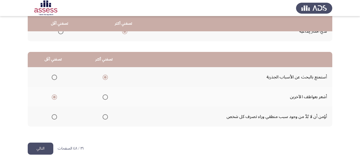
click at [39, 146] on button "التالي" at bounding box center [41, 148] width 26 height 12
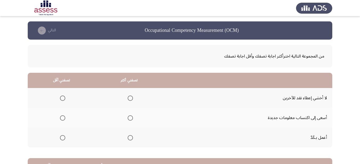
click at [130, 98] on span "Select an option" at bounding box center [130, 97] width 5 height 5
click at [130, 98] on input "Select an option" at bounding box center [130, 97] width 5 height 5
click at [61, 117] on span "Select an option" at bounding box center [62, 117] width 5 height 5
click at [61, 117] on input "Select an option" at bounding box center [62, 117] width 5 height 5
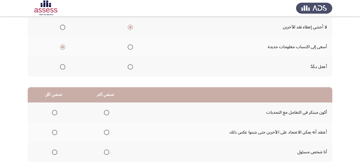
scroll to position [80, 0]
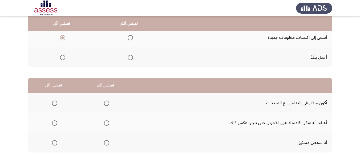
click at [105, 144] on span "Select an option" at bounding box center [106, 142] width 5 height 5
click at [105, 144] on input "Select an option" at bounding box center [106, 142] width 5 height 5
click at [54, 124] on span "Select an option" at bounding box center [54, 122] width 5 height 5
click at [54, 124] on input "Select an option" at bounding box center [54, 122] width 5 height 5
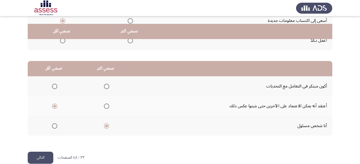
scroll to position [106, 0]
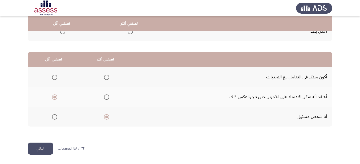
click at [44, 147] on button "التالي" at bounding box center [41, 148] width 26 height 12
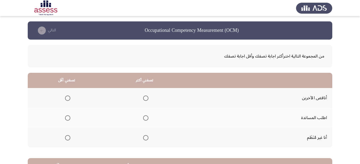
click at [145, 97] on span "Select an option" at bounding box center [145, 97] width 5 height 5
click at [145, 97] on input "Select an option" at bounding box center [145, 97] width 5 height 5
click at [68, 117] on span "Select an option" at bounding box center [67, 117] width 5 height 5
click at [68, 117] on input "Select an option" at bounding box center [67, 117] width 5 height 5
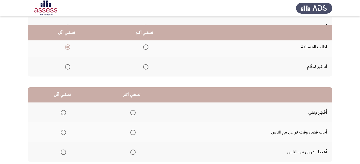
scroll to position [80, 0]
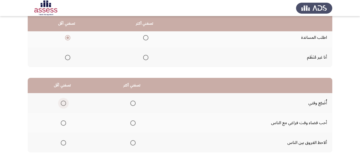
click at [63, 102] on span "Select an option" at bounding box center [63, 102] width 5 height 5
click at [63, 102] on input "Select an option" at bounding box center [63, 102] width 5 height 5
click at [133, 142] on span "Select an option" at bounding box center [132, 142] width 5 height 5
click at [133, 142] on input "Select an option" at bounding box center [132, 142] width 5 height 5
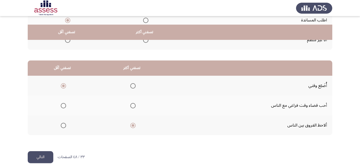
scroll to position [106, 0]
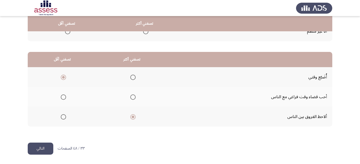
click at [47, 146] on button "التالي" at bounding box center [41, 148] width 26 height 12
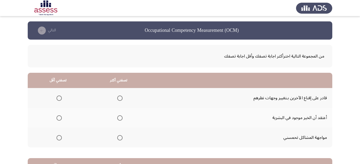
click at [119, 137] on span "Select an option" at bounding box center [119, 137] width 5 height 5
click at [119, 137] on input "Select an option" at bounding box center [119, 137] width 5 height 5
click at [58, 99] on span "Select an option" at bounding box center [59, 97] width 5 height 5
click at [58, 99] on input "Select an option" at bounding box center [59, 97] width 5 height 5
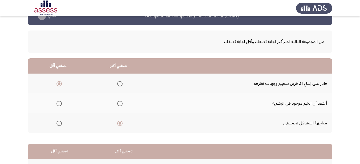
scroll to position [27, 0]
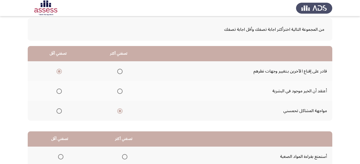
click at [59, 91] on span "Select an option" at bounding box center [59, 90] width 5 height 5
click at [59, 91] on input "Select an option" at bounding box center [59, 90] width 5 height 5
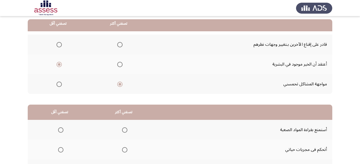
click at [59, 45] on span "Select an option" at bounding box center [59, 45] width 0 height 0
click at [58, 45] on input "Select an option" at bounding box center [59, 44] width 5 height 5
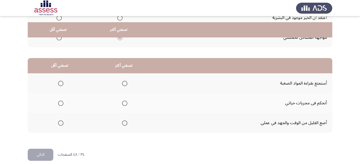
scroll to position [106, 0]
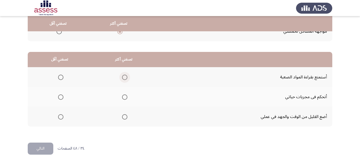
click at [125, 77] on span "Select an option" at bounding box center [125, 77] width 0 height 0
click at [125, 77] on input "Select an option" at bounding box center [124, 76] width 5 height 5
click at [61, 116] on span "Select an option" at bounding box center [60, 116] width 5 height 5
click at [61, 116] on input "Select an option" at bounding box center [60, 116] width 5 height 5
click at [41, 149] on button "التالي" at bounding box center [41, 148] width 26 height 12
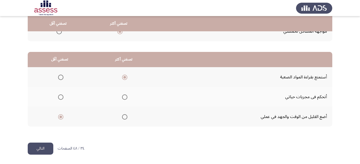
scroll to position [0, 0]
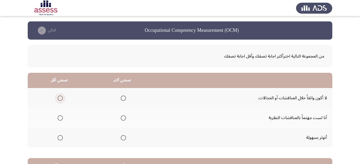
click at [60, 97] on span "Select an option" at bounding box center [60, 97] width 5 height 5
click at [60, 97] on input "Select an option" at bounding box center [60, 97] width 5 height 5
click at [121, 116] on span "Select an option" at bounding box center [123, 117] width 5 height 5
click at [121, 116] on input "Select an option" at bounding box center [123, 117] width 5 height 5
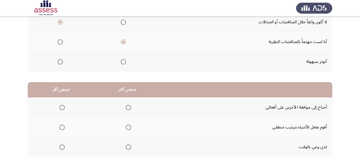
scroll to position [80, 0]
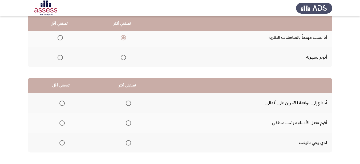
click at [62, 102] on span "Select an option" at bounding box center [61, 102] width 5 height 5
click at [62, 102] on input "Select an option" at bounding box center [61, 102] width 5 height 5
click at [129, 142] on span "Select an option" at bounding box center [129, 142] width 0 height 0
click at [128, 142] on input "Select an option" at bounding box center [128, 142] width 5 height 5
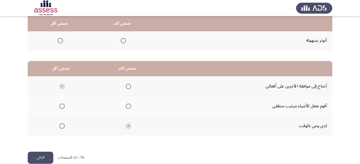
scroll to position [106, 0]
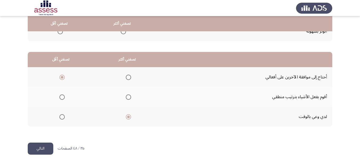
click at [43, 146] on button "التالي" at bounding box center [41, 148] width 26 height 12
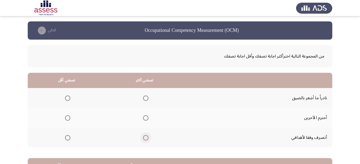
click at [145, 137] on span "Select an option" at bounding box center [145, 137] width 5 height 5
click at [145, 137] on input "Select an option" at bounding box center [145, 137] width 5 height 5
click at [68, 97] on span "Select an option" at bounding box center [67, 97] width 5 height 5
click at [68, 97] on input "Select an option" at bounding box center [67, 97] width 5 height 5
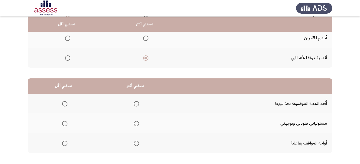
scroll to position [80, 0]
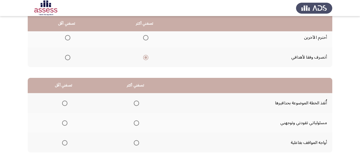
click at [62, 103] on span "Select an option" at bounding box center [64, 102] width 5 height 5
click at [62, 103] on input "Select an option" at bounding box center [64, 102] width 5 height 5
click at [137, 142] on span "Select an option" at bounding box center [136, 142] width 5 height 5
click at [137, 142] on input "Select an option" at bounding box center [136, 142] width 5 height 5
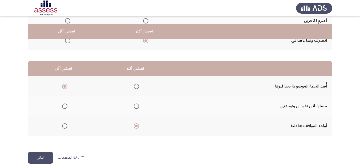
scroll to position [106, 0]
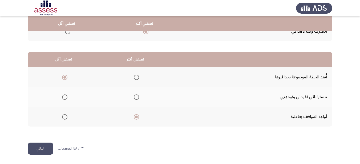
click at [38, 147] on button "التالي" at bounding box center [41, 148] width 26 height 12
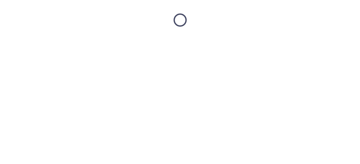
scroll to position [0, 0]
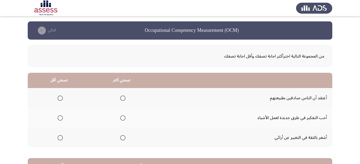
click at [121, 137] on span "Select an option" at bounding box center [122, 137] width 5 height 5
click at [121, 137] on input "Select an option" at bounding box center [122, 137] width 5 height 5
click at [62, 116] on span "Select an option" at bounding box center [60, 117] width 5 height 5
click at [62, 116] on input "Select an option" at bounding box center [60, 117] width 5 height 5
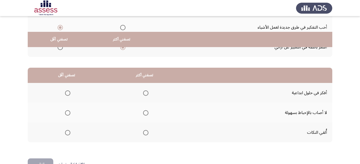
scroll to position [106, 0]
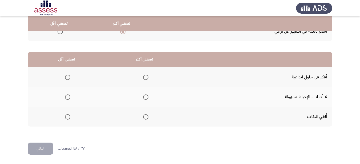
click at [143, 96] on span "Select an option" at bounding box center [145, 96] width 5 height 5
click at [143, 96] on input "Select an option" at bounding box center [145, 96] width 5 height 5
click at [67, 115] on span "Select an option" at bounding box center [67, 116] width 5 height 5
click at [67, 115] on input "Select an option" at bounding box center [67, 116] width 5 height 5
click at [33, 147] on button "التالي" at bounding box center [41, 148] width 26 height 12
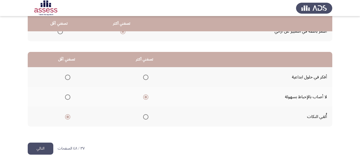
scroll to position [0, 0]
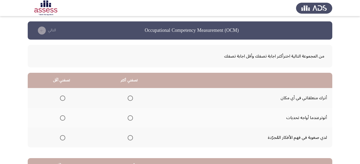
click at [129, 117] on span "Select an option" at bounding box center [130, 117] width 5 height 5
click at [129, 117] on input "Select an option" at bounding box center [130, 117] width 5 height 5
click at [64, 119] on span "Select an option" at bounding box center [62, 117] width 5 height 5
click at [64, 119] on input "Select an option" at bounding box center [62, 117] width 5 height 5
click at [129, 136] on span "Select an option" at bounding box center [130, 137] width 5 height 5
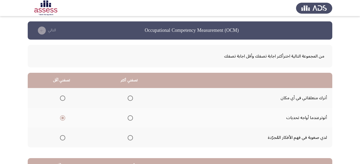
click at [129, 136] on input "Select an option" at bounding box center [130, 137] width 5 height 5
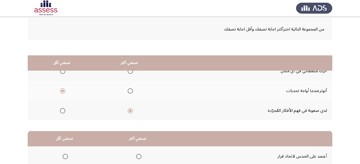
scroll to position [27, 0]
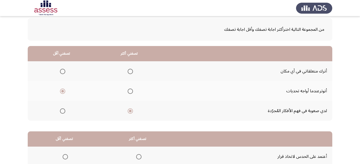
click at [130, 70] on span "Select an option" at bounding box center [130, 71] width 5 height 5
click at [130, 70] on input "Select an option" at bounding box center [130, 71] width 5 height 5
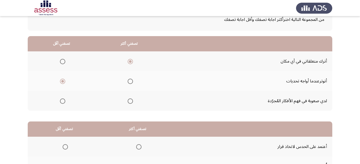
scroll to position [106, 0]
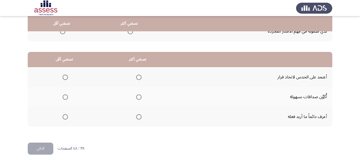
click at [139, 117] on span "Select an option" at bounding box center [138, 116] width 5 height 5
click at [139, 117] on input "Select an option" at bounding box center [138, 116] width 5 height 5
click at [62, 77] on label "Select an option" at bounding box center [64, 76] width 7 height 5
click at [63, 77] on input "Select an option" at bounding box center [65, 76] width 5 height 5
click at [39, 147] on button "التالي" at bounding box center [41, 148] width 26 height 12
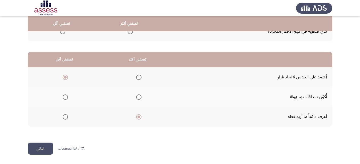
scroll to position [0, 0]
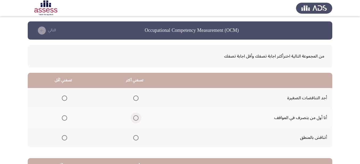
click at [137, 118] on span "Select an option" at bounding box center [135, 117] width 5 height 5
click at [137, 118] on input "Select an option" at bounding box center [135, 117] width 5 height 5
click at [62, 137] on span "Select an option" at bounding box center [64, 137] width 5 height 5
click at [62, 137] on input "Select an option" at bounding box center [64, 137] width 5 height 5
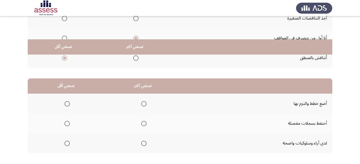
scroll to position [106, 0]
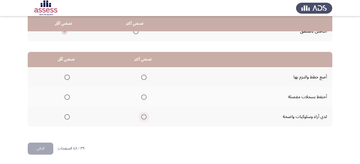
click at [143, 115] on span "Select an option" at bounding box center [143, 116] width 5 height 5
click at [143, 115] on input "Select an option" at bounding box center [143, 116] width 5 height 5
click at [140, 75] on label "Select an option" at bounding box center [142, 76] width 7 height 5
click at [141, 75] on input "Select an option" at bounding box center [143, 76] width 5 height 5
click at [142, 118] on span "Select an option" at bounding box center [143, 116] width 5 height 5
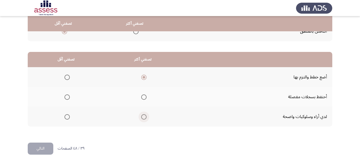
click at [142, 118] on input "Select an option" at bounding box center [143, 116] width 5 height 5
click at [67, 77] on span "Select an option" at bounding box center [67, 76] width 5 height 5
click at [67, 77] on input "Select an option" at bounding box center [67, 76] width 5 height 5
click at [33, 147] on button "التالي" at bounding box center [41, 148] width 26 height 12
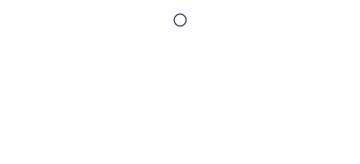
scroll to position [0, 0]
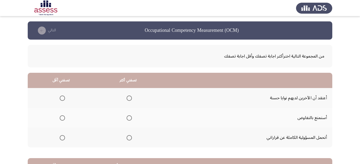
click at [64, 117] on span "Select an option" at bounding box center [62, 117] width 5 height 5
click at [64, 117] on input "Select an option" at bounding box center [62, 117] width 5 height 5
click at [129, 138] on span "Select an option" at bounding box center [129, 137] width 5 height 5
click at [129, 138] on input "Select an option" at bounding box center [129, 137] width 5 height 5
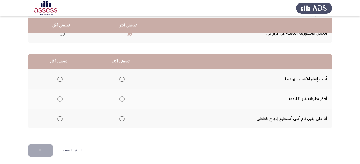
scroll to position [106, 0]
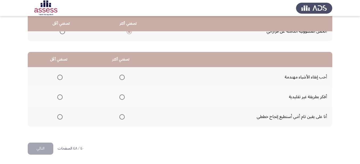
click at [120, 118] on span "Select an option" at bounding box center [122, 116] width 5 height 5
click at [120, 118] on input "Select an option" at bounding box center [122, 116] width 5 height 5
click at [58, 97] on span "Select an option" at bounding box center [59, 96] width 5 height 5
click at [58, 97] on input "Select an option" at bounding box center [59, 96] width 5 height 5
click at [59, 76] on span "Select an option" at bounding box center [59, 76] width 5 height 5
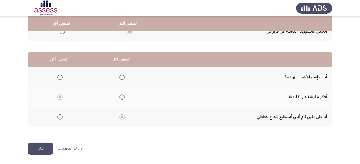
click at [59, 76] on input "Select an option" at bounding box center [59, 76] width 5 height 5
click at [37, 150] on button "التالي" at bounding box center [41, 148] width 26 height 12
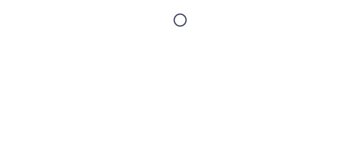
scroll to position [0, 0]
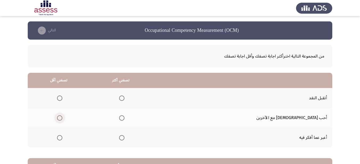
click at [62, 117] on span "Select an option" at bounding box center [59, 117] width 5 height 5
click at [62, 117] on input "Select an option" at bounding box center [59, 117] width 5 height 5
click at [125, 138] on span "Select an option" at bounding box center [121, 137] width 5 height 5
click at [125, 138] on input "Select an option" at bounding box center [121, 137] width 5 height 5
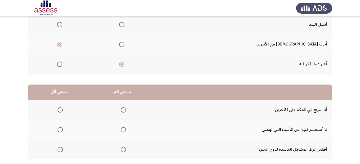
scroll to position [80, 0]
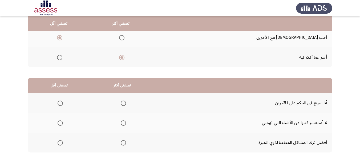
click at [58, 123] on span "Select an option" at bounding box center [60, 122] width 5 height 5
click at [58, 123] on input "Select an option" at bounding box center [60, 122] width 5 height 5
click at [123, 102] on span "Select an option" at bounding box center [123, 102] width 5 height 5
click at [123, 102] on input "Select an option" at bounding box center [123, 102] width 5 height 5
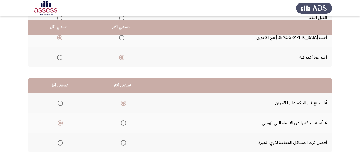
scroll to position [106, 0]
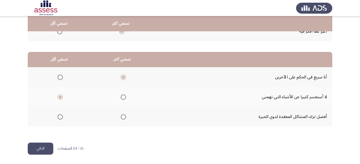
click at [42, 147] on button "التالي" at bounding box center [41, 148] width 26 height 12
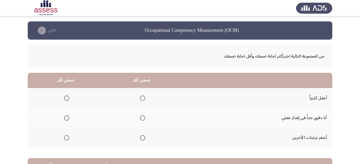
click at [67, 135] on span "Select an option" at bounding box center [66, 137] width 5 height 5
click at [67, 135] on input "Select an option" at bounding box center [66, 137] width 5 height 5
click at [141, 117] on span "Select an option" at bounding box center [142, 117] width 5 height 5
click at [141, 117] on input "Select an option" at bounding box center [142, 117] width 5 height 5
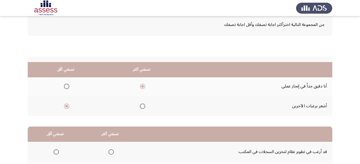
scroll to position [80, 0]
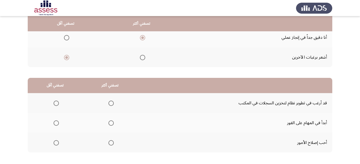
click at [57, 122] on span "Select an option" at bounding box center [56, 122] width 5 height 5
click at [57, 122] on input "Select an option" at bounding box center [56, 122] width 5 height 5
click at [110, 102] on span "Select an option" at bounding box center [111, 102] width 5 height 5
click at [110, 102] on input "Select an option" at bounding box center [111, 102] width 5 height 5
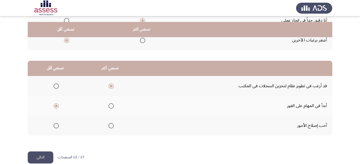
scroll to position [106, 0]
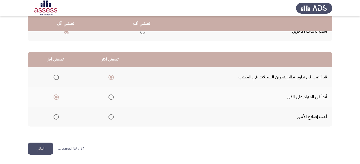
click at [34, 149] on button "التالي" at bounding box center [41, 148] width 26 height 12
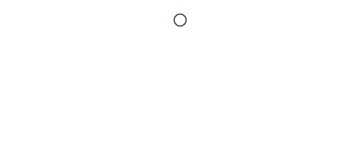
scroll to position [0, 0]
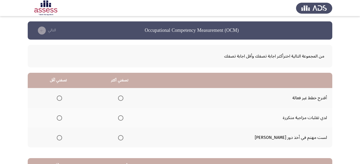
click at [62, 137] on span "Select an option" at bounding box center [59, 137] width 5 height 5
click at [62, 137] on input "Select an option" at bounding box center [59, 137] width 5 height 5
click at [124, 118] on span "Select an option" at bounding box center [120, 117] width 5 height 5
click at [124, 118] on input "Select an option" at bounding box center [120, 117] width 5 height 5
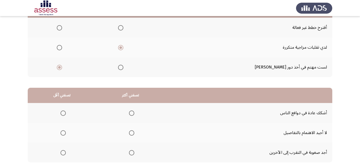
scroll to position [80, 0]
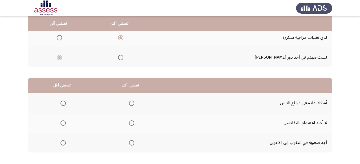
click at [133, 122] on span "Select an option" at bounding box center [131, 122] width 5 height 5
click at [133, 122] on input "Select an option" at bounding box center [131, 122] width 5 height 5
click at [64, 102] on span "Select an option" at bounding box center [63, 102] width 5 height 5
click at [64, 102] on input "Select an option" at bounding box center [63, 102] width 5 height 5
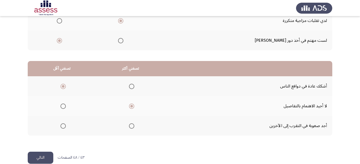
scroll to position [106, 0]
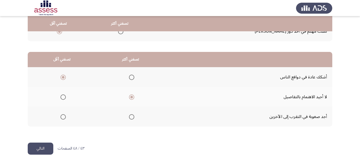
click at [46, 145] on button "التالي" at bounding box center [41, 148] width 26 height 12
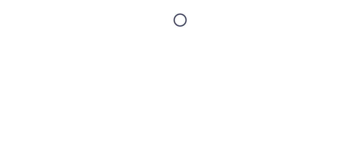
scroll to position [0, 0]
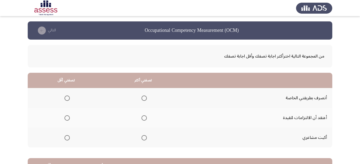
click at [145, 97] on span "Select an option" at bounding box center [144, 97] width 5 height 5
click at [145, 97] on input "Select an option" at bounding box center [144, 97] width 5 height 5
click at [66, 117] on span "Select an option" at bounding box center [67, 117] width 5 height 5
click at [66, 117] on input "Select an option" at bounding box center [67, 117] width 5 height 5
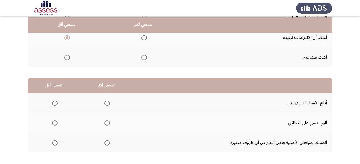
scroll to position [106, 0]
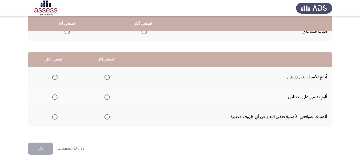
click at [105, 117] on span "Select an option" at bounding box center [107, 116] width 5 height 5
click at [105, 117] on input "Select an option" at bounding box center [107, 116] width 5 height 5
click at [55, 98] on span "Select an option" at bounding box center [54, 96] width 5 height 5
click at [55, 98] on input "Select an option" at bounding box center [54, 96] width 5 height 5
click at [45, 146] on button "التالي" at bounding box center [41, 148] width 26 height 12
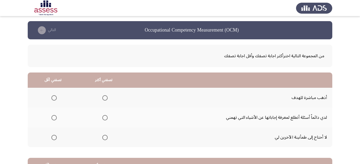
scroll to position [0, 0]
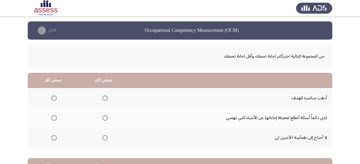
click at [106, 137] on span "Select an option" at bounding box center [104, 137] width 5 height 5
click at [106, 137] on input "Select an option" at bounding box center [104, 137] width 5 height 5
click at [54, 116] on span "Select an option" at bounding box center [53, 117] width 5 height 5
click at [54, 116] on input "Select an option" at bounding box center [53, 117] width 5 height 5
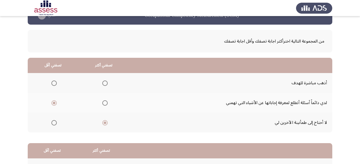
scroll to position [27, 0]
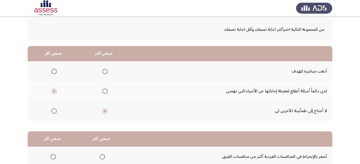
click at [55, 72] on span "Select an option" at bounding box center [53, 71] width 5 height 5
click at [55, 72] on input "Select an option" at bounding box center [53, 71] width 5 height 5
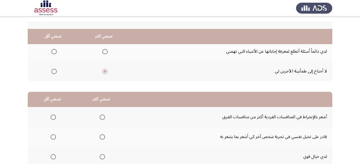
scroll to position [80, 0]
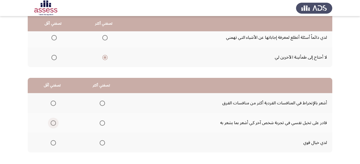
click at [51, 123] on span "Select an option" at bounding box center [53, 122] width 5 height 5
click at [51, 123] on input "Select an option" at bounding box center [53, 122] width 5 height 5
click at [102, 143] on span "Select an option" at bounding box center [102, 142] width 5 height 5
click at [102, 143] on input "Select an option" at bounding box center [102, 142] width 5 height 5
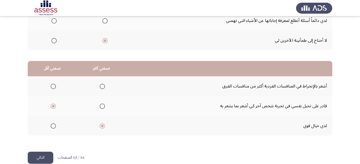
scroll to position [106, 0]
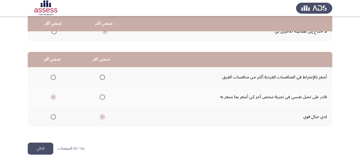
click at [45, 143] on button "التالي" at bounding box center [41, 148] width 26 height 12
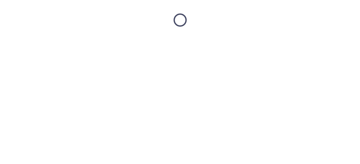
scroll to position [0, 0]
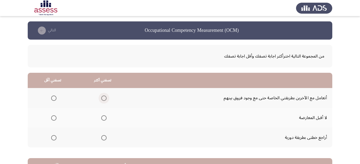
click at [102, 98] on span "Select an option" at bounding box center [103, 97] width 5 height 5
click at [102, 98] on input "Select an option" at bounding box center [103, 97] width 5 height 5
click at [54, 118] on span "Select an option" at bounding box center [54, 118] width 0 height 0
click at [54, 117] on input "Select an option" at bounding box center [53, 117] width 5 height 5
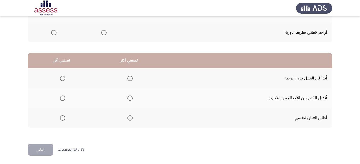
scroll to position [106, 0]
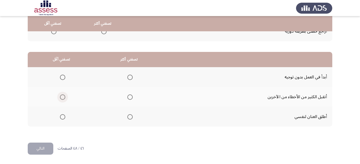
click at [63, 97] on span "Select an option" at bounding box center [62, 96] width 5 height 5
click at [63, 97] on input "Select an option" at bounding box center [62, 96] width 5 height 5
click at [130, 78] on span "Select an option" at bounding box center [130, 76] width 5 height 5
click at [130, 78] on input "Select an option" at bounding box center [130, 76] width 5 height 5
click at [40, 149] on button "التالي" at bounding box center [41, 148] width 26 height 12
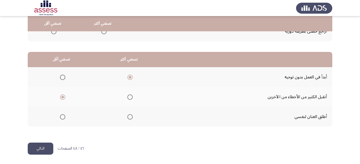
scroll to position [0, 0]
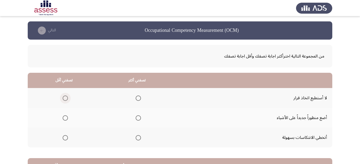
click at [64, 96] on span "Select an option" at bounding box center [65, 97] width 5 height 5
click at [64, 96] on input "Select an option" at bounding box center [65, 97] width 5 height 5
click at [137, 117] on span "Select an option" at bounding box center [138, 117] width 5 height 5
click at [137, 117] on input "Select an option" at bounding box center [138, 117] width 5 height 5
click at [138, 137] on span "Select an option" at bounding box center [138, 137] width 5 height 5
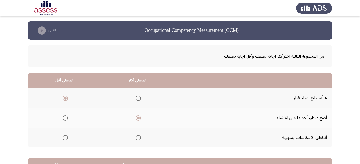
click at [138, 137] on input "Select an option" at bounding box center [138, 137] width 5 height 5
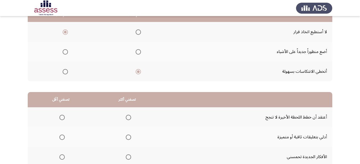
scroll to position [80, 0]
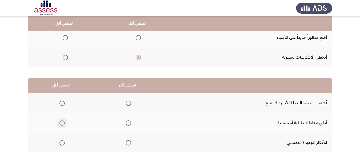
click at [60, 123] on span "Select an option" at bounding box center [61, 122] width 5 height 5
click at [60, 123] on input "Select an option" at bounding box center [61, 122] width 5 height 5
click at [126, 122] on span "Select an option" at bounding box center [128, 122] width 5 height 5
click at [126, 122] on input "Select an option" at bounding box center [128, 122] width 5 height 5
click at [61, 103] on span "Select an option" at bounding box center [61, 102] width 5 height 5
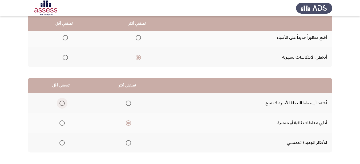
click at [61, 103] on input "Select an option" at bounding box center [61, 102] width 5 height 5
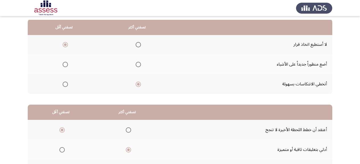
scroll to position [106, 0]
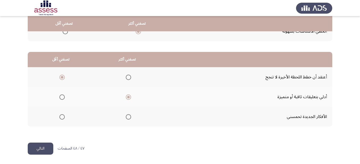
click at [46, 145] on button "التالي" at bounding box center [41, 148] width 26 height 12
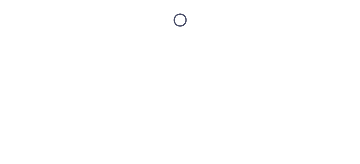
scroll to position [0, 0]
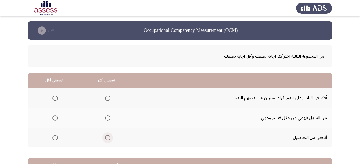
click at [106, 138] on span "Select an option" at bounding box center [107, 137] width 5 height 5
click at [106, 138] on input "Select an option" at bounding box center [107, 137] width 5 height 5
click at [53, 118] on span "Select an option" at bounding box center [55, 117] width 5 height 5
click at [53, 118] on input "Select an option" at bounding box center [55, 117] width 5 height 5
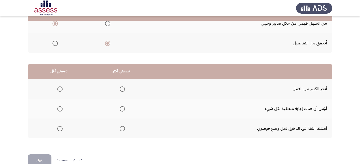
scroll to position [106, 0]
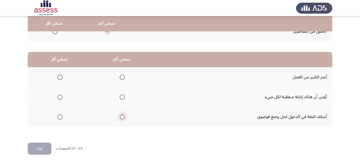
click at [120, 116] on span "Select an option" at bounding box center [122, 116] width 5 height 5
click at [120, 116] on input "Select an option" at bounding box center [122, 116] width 5 height 5
click at [60, 94] on span "Select an option" at bounding box center [59, 96] width 5 height 5
click at [60, 94] on input "Select an option" at bounding box center [59, 96] width 5 height 5
click at [35, 146] on button "إنهاء" at bounding box center [40, 148] width 24 height 12
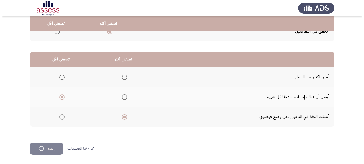
scroll to position [0, 0]
